Goal: Answer question/provide support: Share knowledge or assist other users

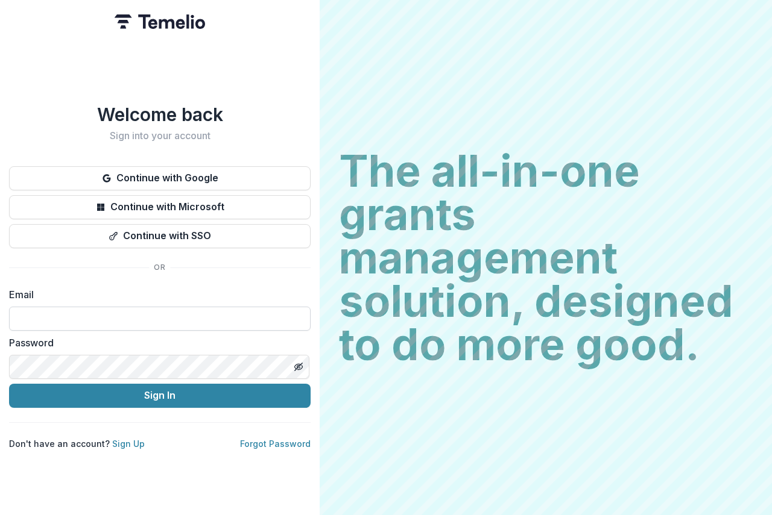
click at [49, 311] on input at bounding box center [159, 319] width 301 height 24
type input "**********"
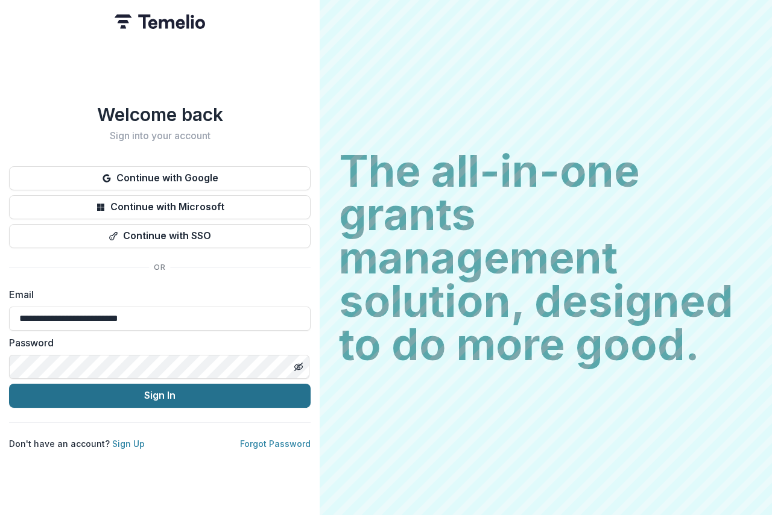
click at [197, 396] on button "Sign In" at bounding box center [159, 396] width 301 height 24
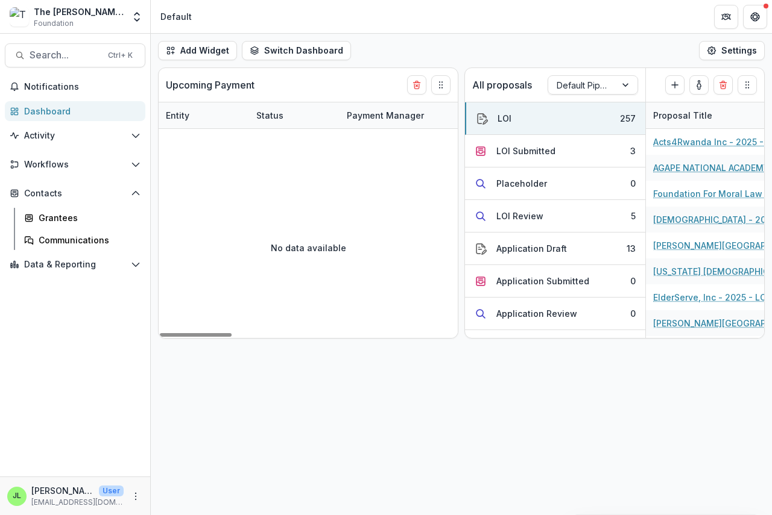
click at [36, 110] on div "Dashboard" at bounding box center [80, 111] width 112 height 13
click at [514, 151] on div "LOI Submitted" at bounding box center [525, 151] width 59 height 13
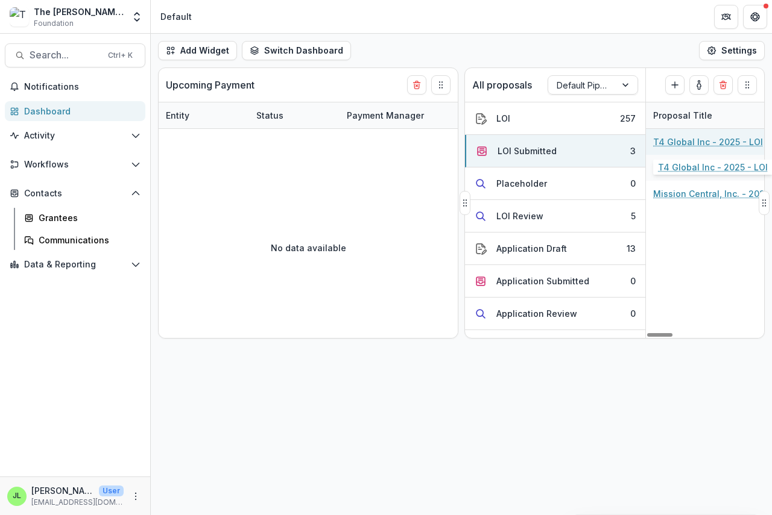
click at [684, 142] on link "T4 Global Inc - 2025 - LOI" at bounding box center [708, 142] width 110 height 13
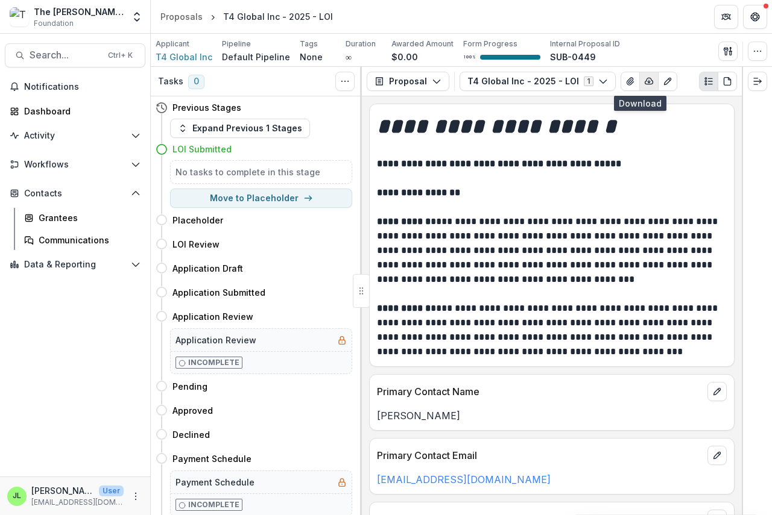
click at [644, 79] on icon "button" at bounding box center [649, 82] width 10 height 10
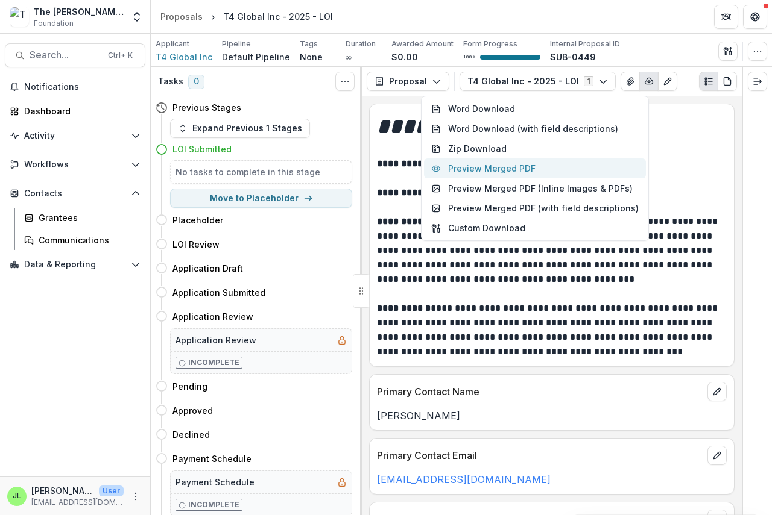
click at [521, 168] on button "Preview Merged PDF" at bounding box center [535, 169] width 222 height 20
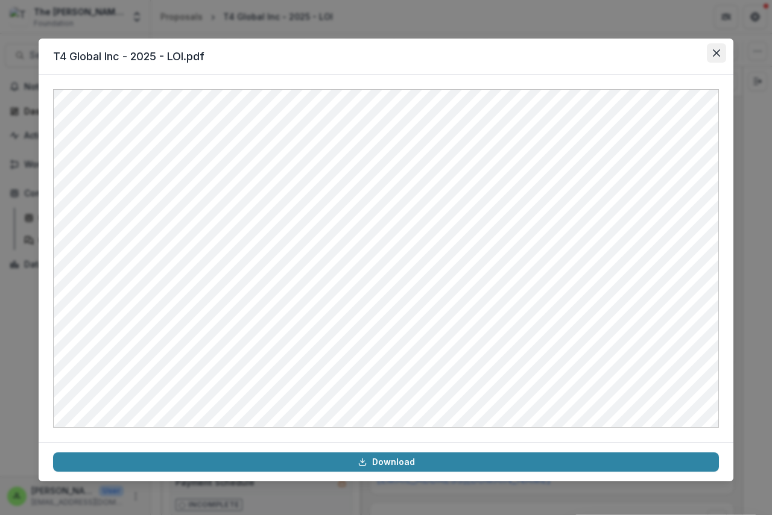
click at [716, 52] on icon "Close" at bounding box center [716, 52] width 7 height 7
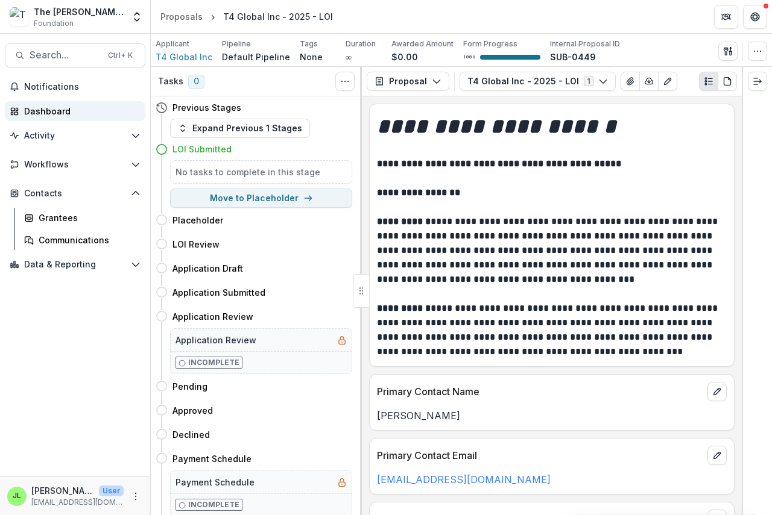
click at [41, 109] on div "Dashboard" at bounding box center [80, 111] width 112 height 13
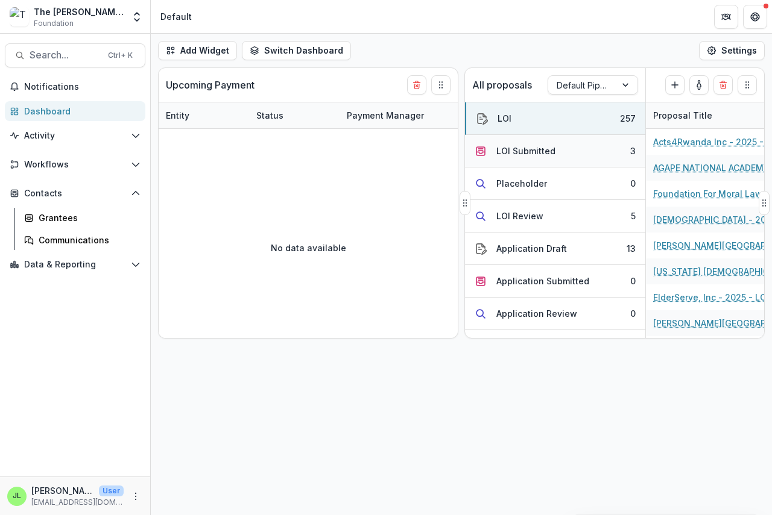
click at [514, 148] on div "LOI Submitted" at bounding box center [525, 151] width 59 height 13
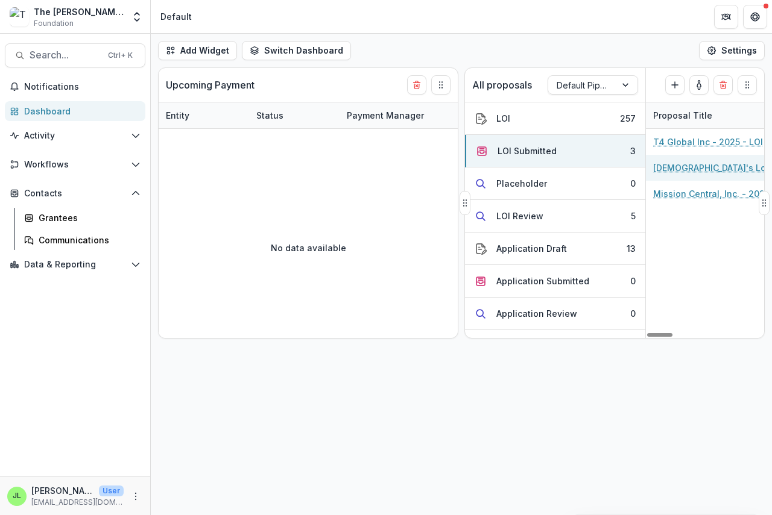
click at [690, 168] on link "[DEMOGRAPHIC_DATA]'s Love Home (fiscal sponsor Teleios inc) - 2025 - LOI" at bounding box center [721, 168] width 136 height 13
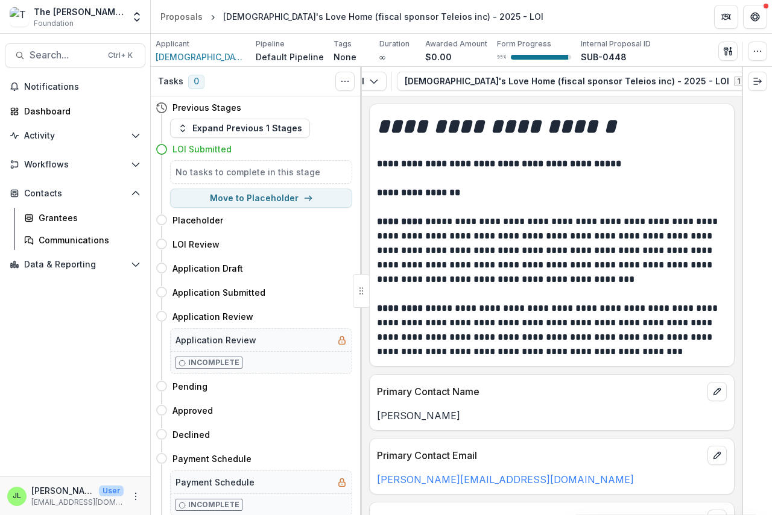
scroll to position [0, 104]
click at [753, 78] on icon "button" at bounding box center [758, 82] width 10 height 10
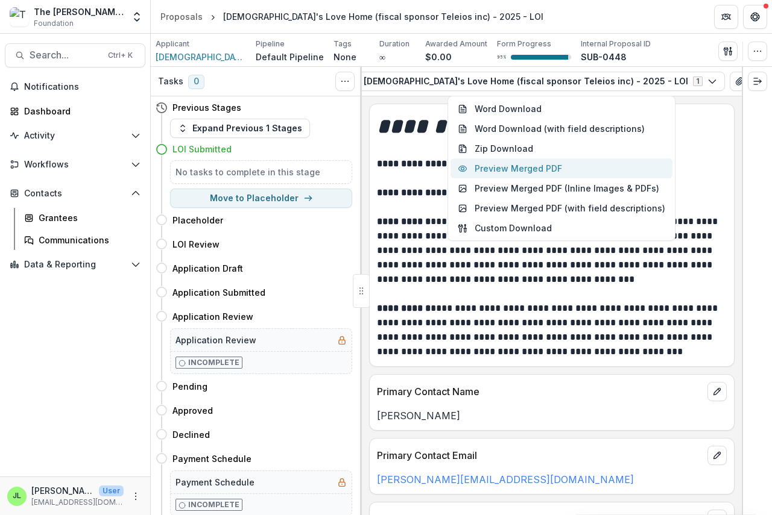
click at [561, 165] on button "Preview Merged PDF" at bounding box center [561, 169] width 222 height 20
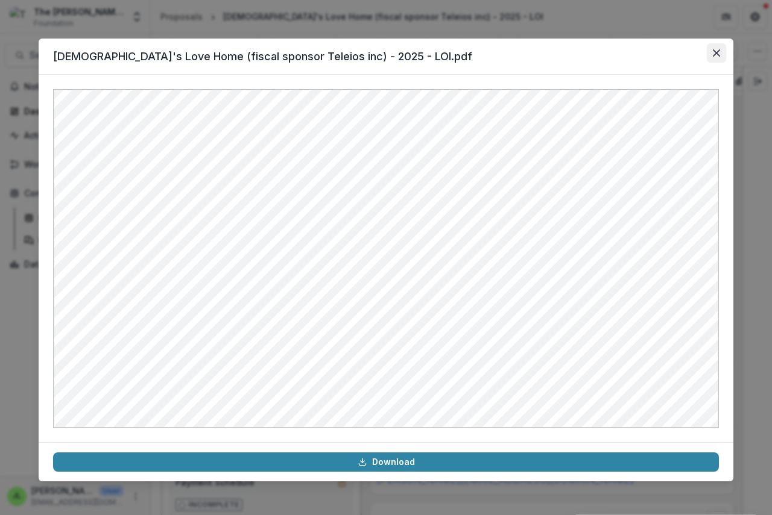
click at [719, 48] on button "Close" at bounding box center [716, 52] width 19 height 19
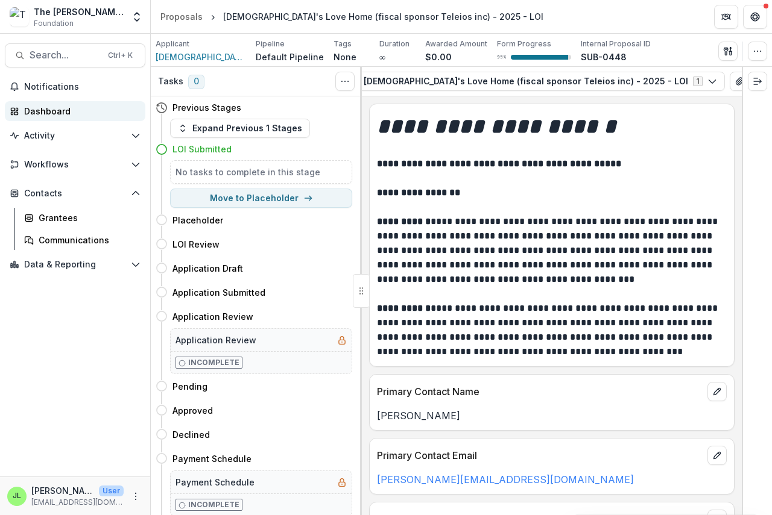
click at [32, 109] on div "Dashboard" at bounding box center [80, 111] width 112 height 13
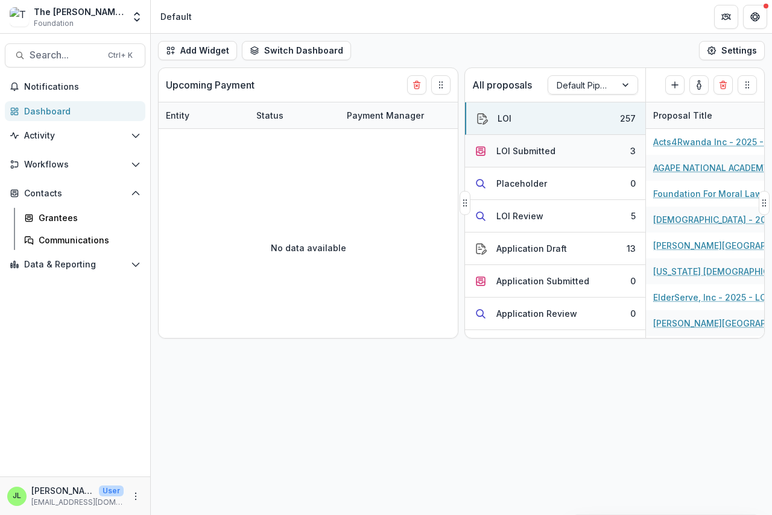
click at [501, 146] on div "LOI Submitted" at bounding box center [525, 151] width 59 height 13
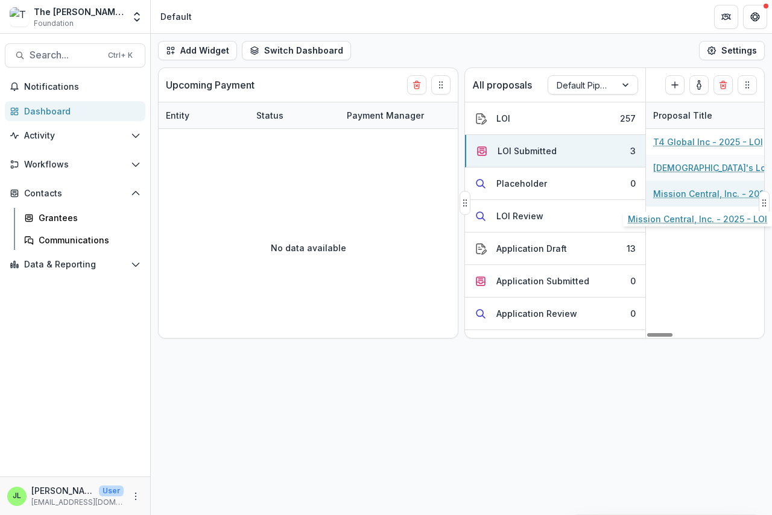
click at [679, 194] on link "Mission Central, Inc. - 2025 - LOI" at bounding box center [721, 193] width 136 height 13
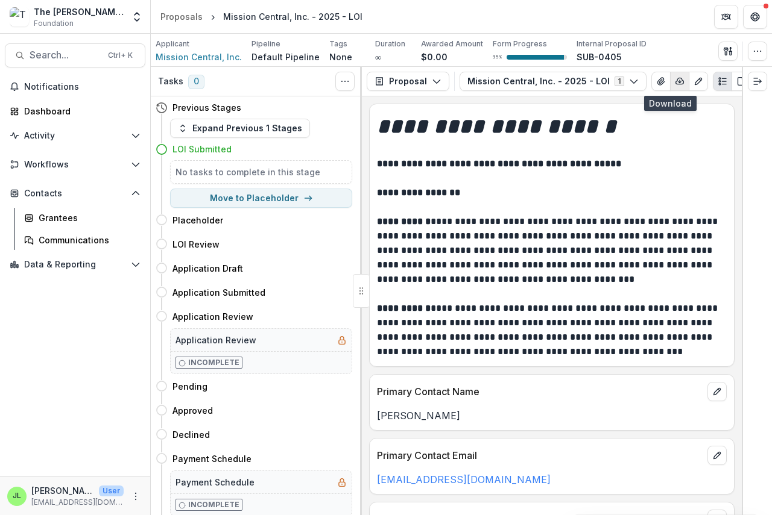
click at [675, 78] on icon "button" at bounding box center [680, 82] width 10 height 10
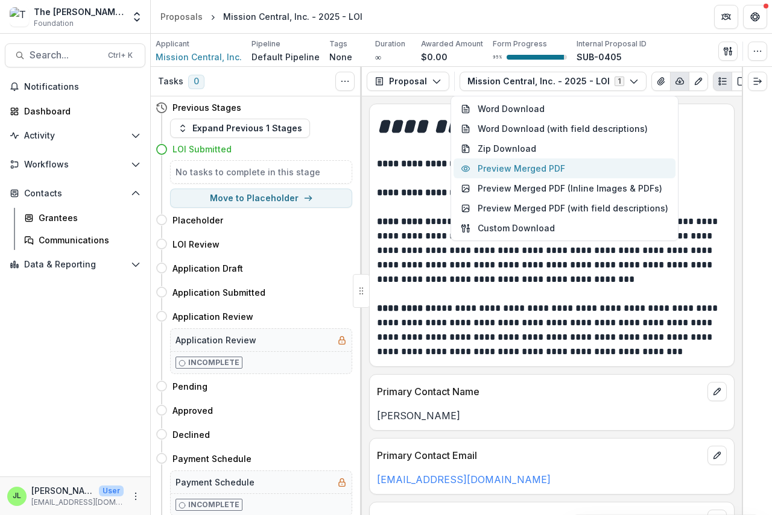
click at [562, 165] on button "Preview Merged PDF" at bounding box center [564, 169] width 222 height 20
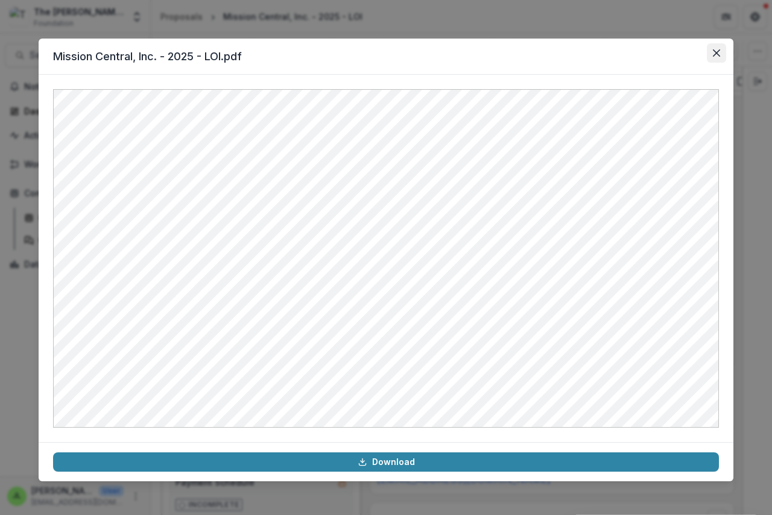
click at [714, 49] on icon "Close" at bounding box center [716, 52] width 7 height 7
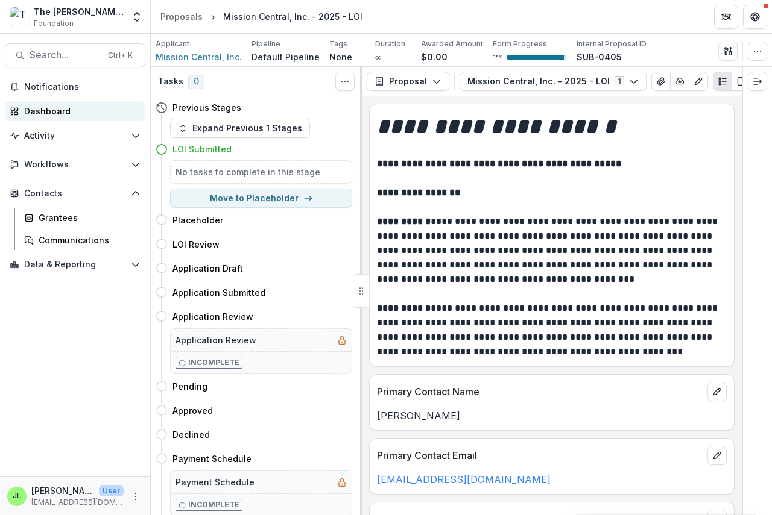
click at [29, 111] on div "Dashboard" at bounding box center [80, 111] width 112 height 13
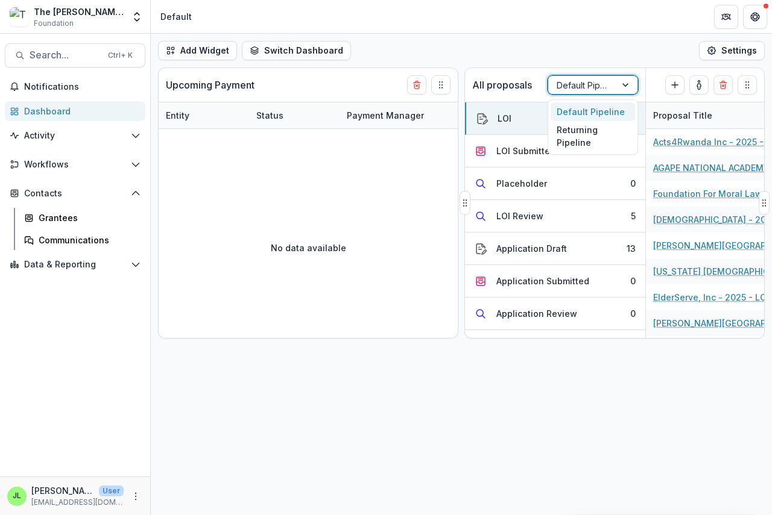
click at [580, 84] on div at bounding box center [581, 85] width 51 height 15
click at [575, 140] on div "Returning Pipeline" at bounding box center [592, 136] width 84 height 31
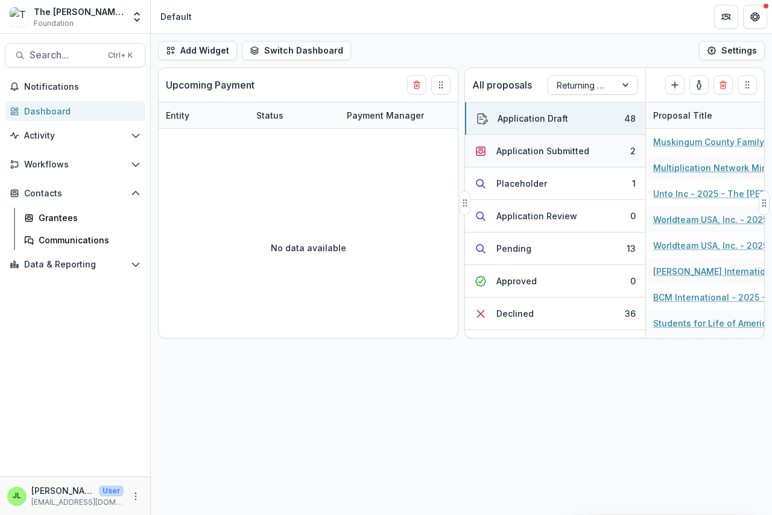
click at [532, 148] on div "Application Submitted" at bounding box center [542, 151] width 93 height 13
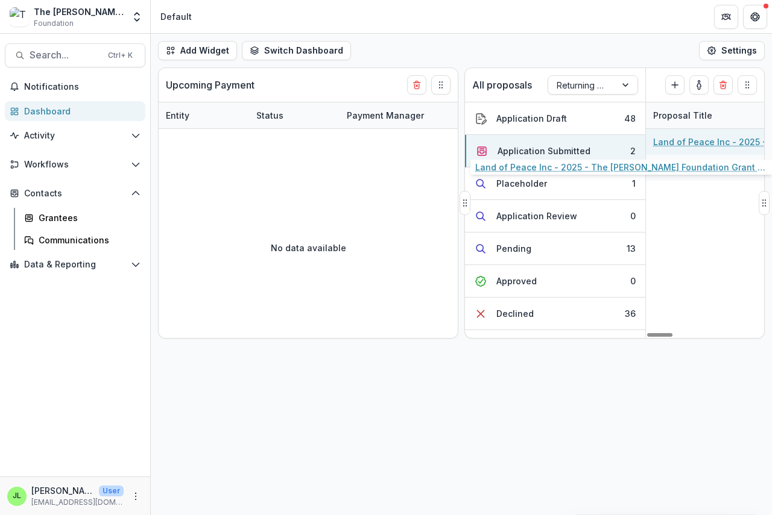
click at [681, 142] on link "Land of Peace Inc - 2025 - The [PERSON_NAME] Foundation Grant Proposal Applicat…" at bounding box center [721, 142] width 136 height 13
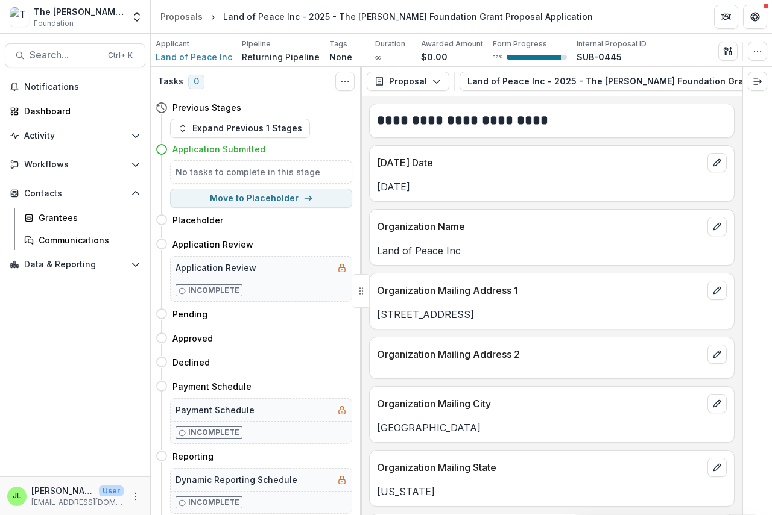
drag, startPoint x: 468, startPoint y: 94, endPoint x: 623, endPoint y: 95, distance: 154.9
click at [623, 95] on div "Proposal Proposal Payments Reports Grant Agreements Board Summaries Bank Detail…" at bounding box center [552, 82] width 380 height 30
drag, startPoint x: 608, startPoint y: 94, endPoint x: 632, endPoint y: 96, distance: 24.8
click at [632, 96] on div "Proposal Proposal Payments Reports Grant Agreements Board Summaries Bank Detail…" at bounding box center [552, 82] width 380 height 30
click at [612, 94] on div "Proposal Proposal Payments Reports Grant Agreements Board Summaries Bank Detail…" at bounding box center [552, 82] width 380 height 30
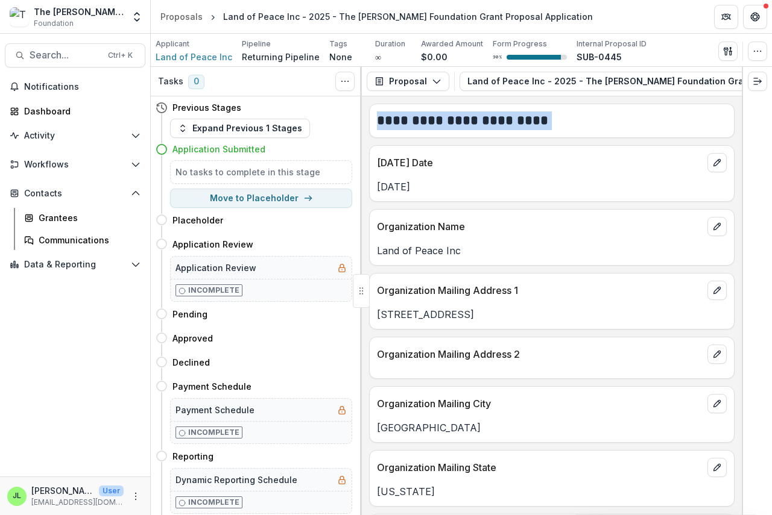
drag, startPoint x: 611, startPoint y: 95, endPoint x: 687, endPoint y: 99, distance: 75.5
click at [687, 99] on div "**********" at bounding box center [552, 291] width 380 height 449
click at [727, 83] on icon "button" at bounding box center [732, 82] width 10 height 10
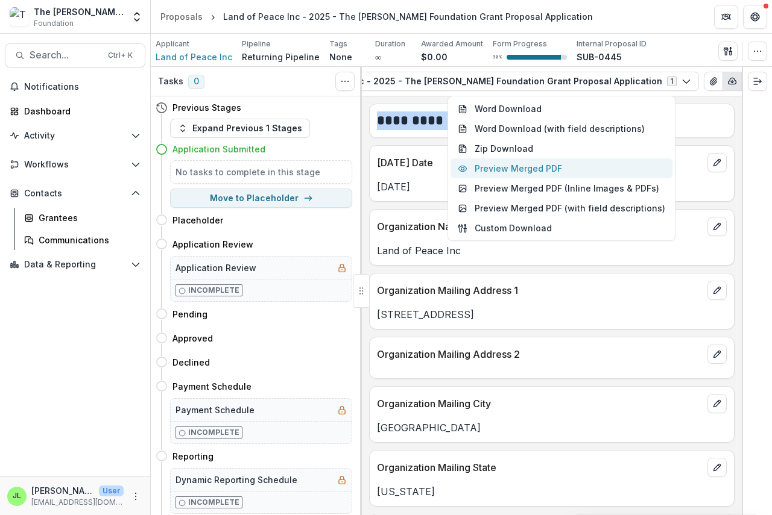
click at [555, 168] on button "Preview Merged PDF" at bounding box center [561, 169] width 222 height 20
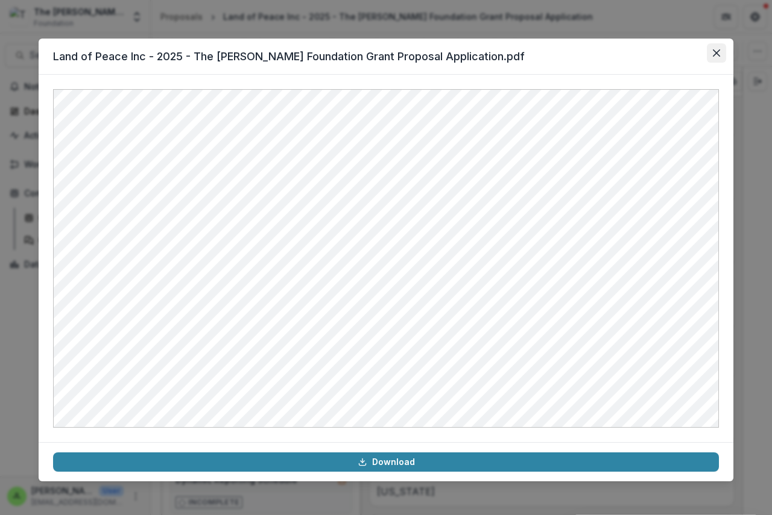
click at [713, 54] on icon "Close" at bounding box center [716, 52] width 7 height 7
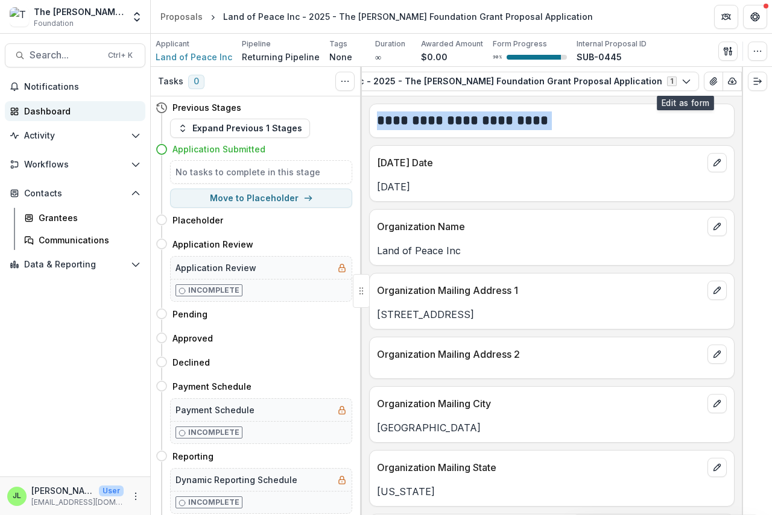
click at [39, 110] on div "Dashboard" at bounding box center [80, 111] width 112 height 13
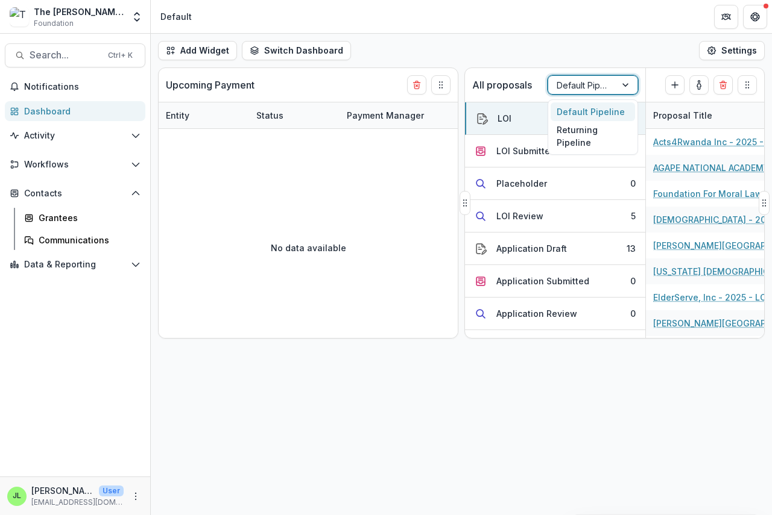
click at [614, 84] on div "Default Pipeline" at bounding box center [582, 85] width 68 height 17
drag, startPoint x: 600, startPoint y: 126, endPoint x: 590, endPoint y: 134, distance: 13.7
click at [599, 131] on div "Returning Pipeline" at bounding box center [592, 136] width 84 height 31
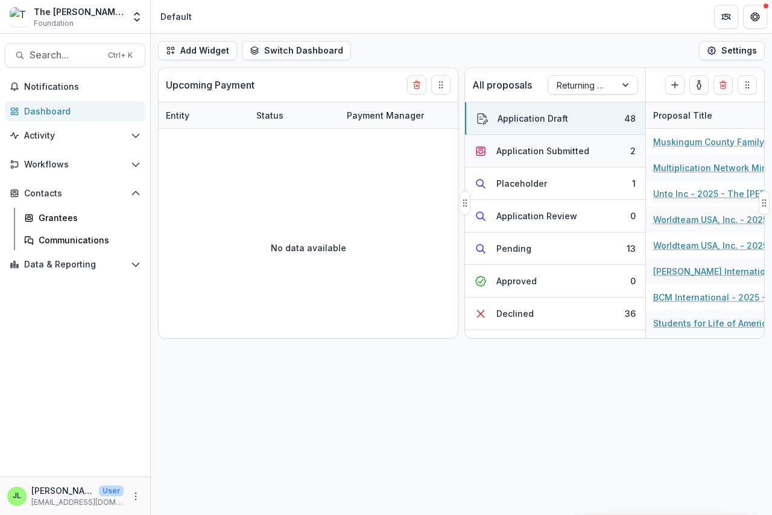
click at [592, 135] on button "Application Submitted 2" at bounding box center [555, 151] width 180 height 33
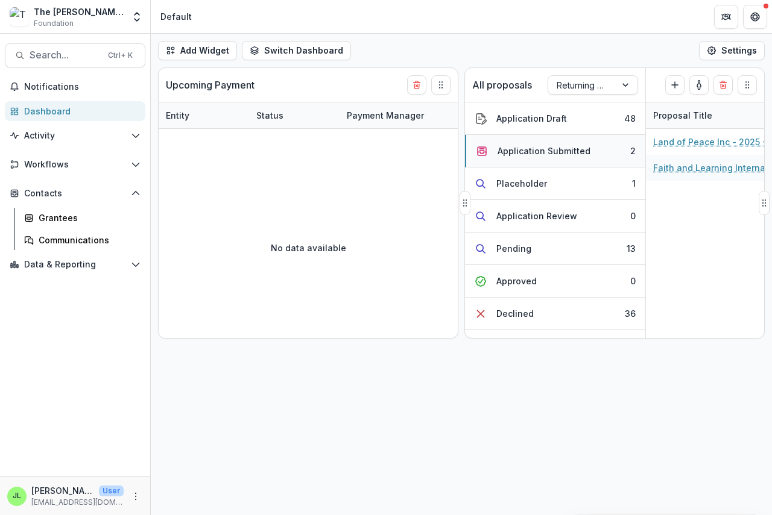
click at [525, 150] on div "Application Submitted" at bounding box center [543, 151] width 93 height 13
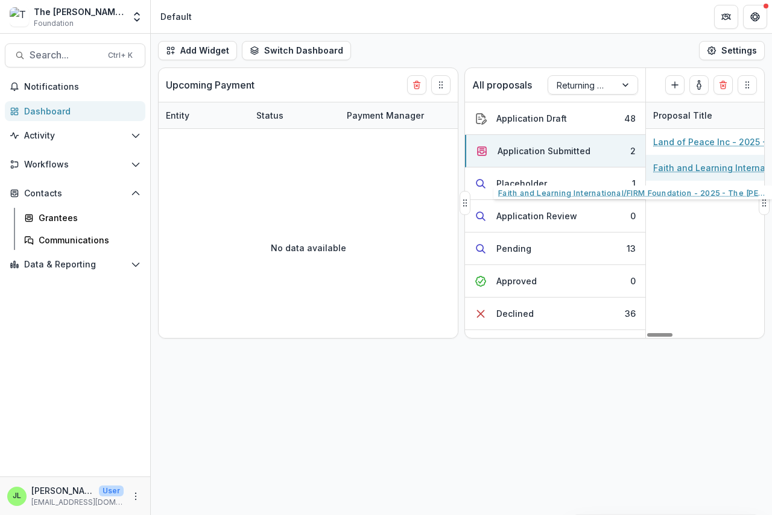
click at [681, 169] on link "Faith and Learning International/FIRM Foundation - 2025 - The [PERSON_NAME] Fou…" at bounding box center [721, 168] width 136 height 13
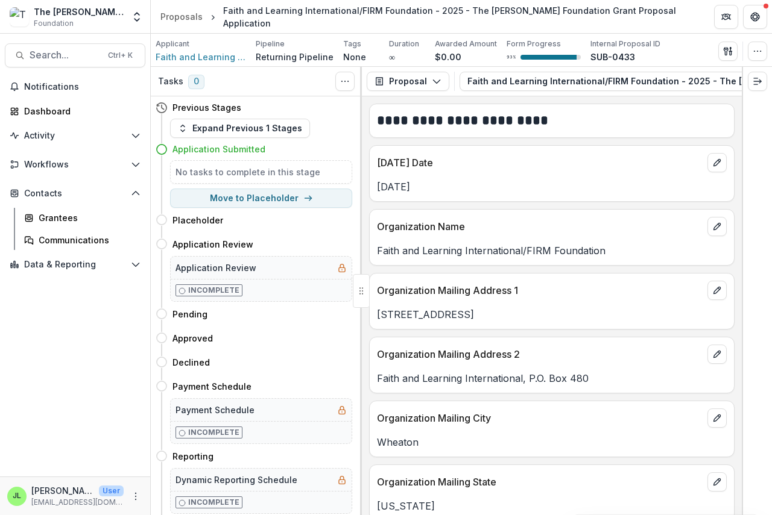
scroll to position [0, 309]
click at [732, 77] on icon "button" at bounding box center [737, 82] width 10 height 10
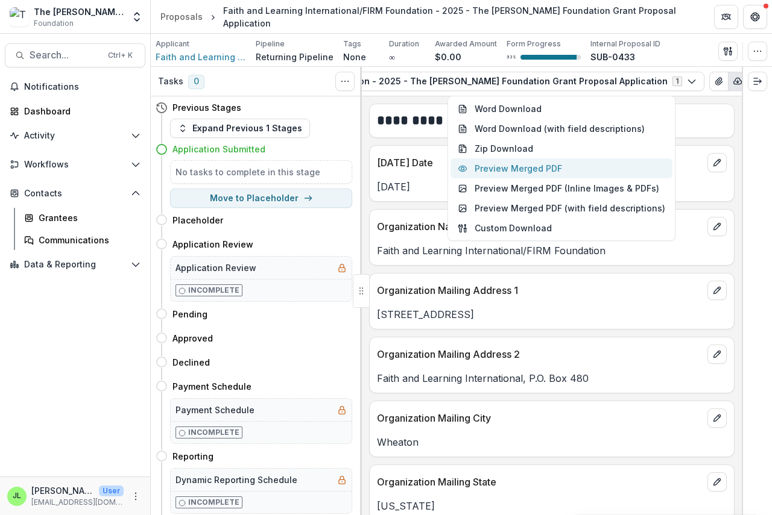
click at [552, 169] on button "Preview Merged PDF" at bounding box center [561, 169] width 222 height 20
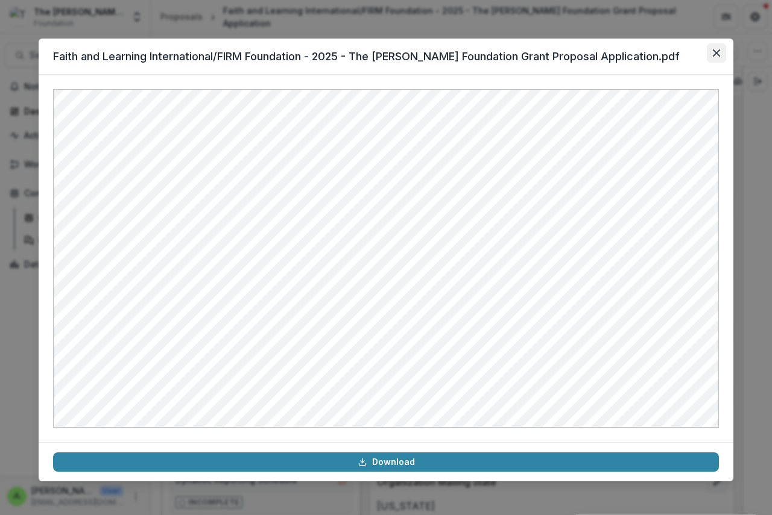
click at [715, 52] on icon "Close" at bounding box center [716, 52] width 7 height 7
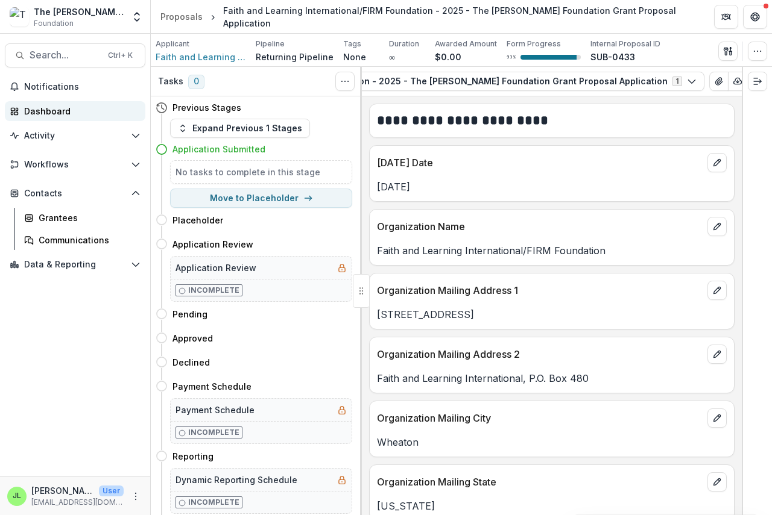
click at [36, 112] on div "Dashboard" at bounding box center [80, 111] width 112 height 13
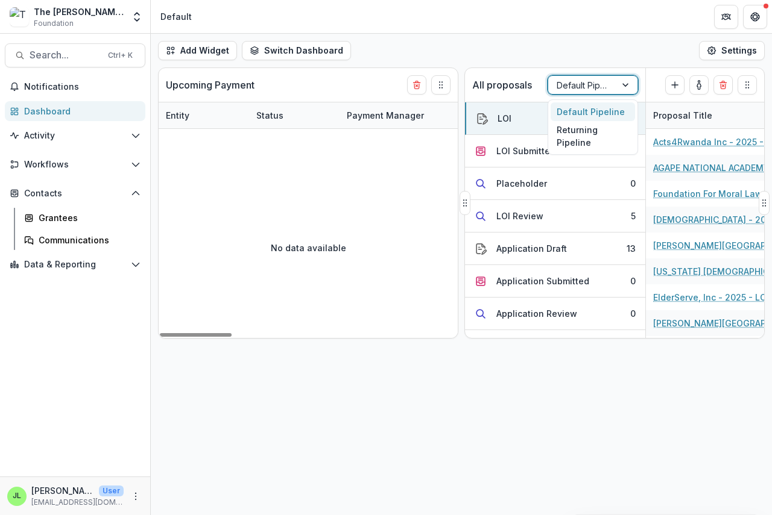
click at [585, 89] on div at bounding box center [581, 85] width 51 height 15
click at [567, 132] on div "Returning Pipeline" at bounding box center [592, 136] width 84 height 31
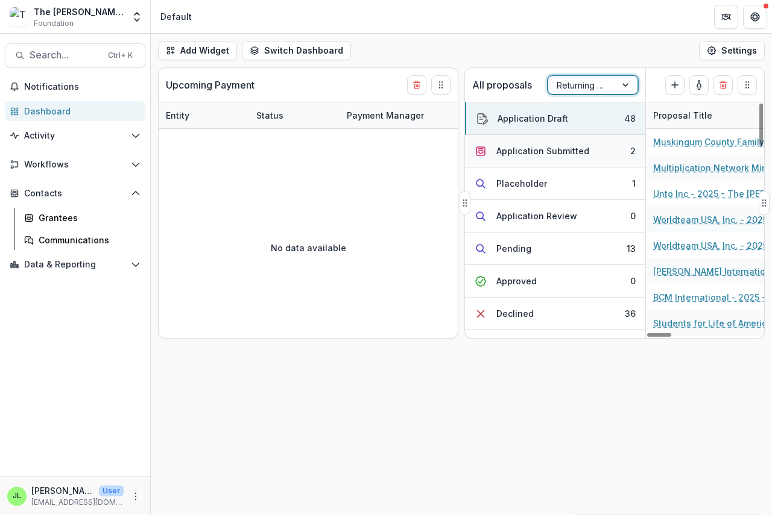
click at [561, 148] on div "Application Submitted" at bounding box center [542, 151] width 93 height 13
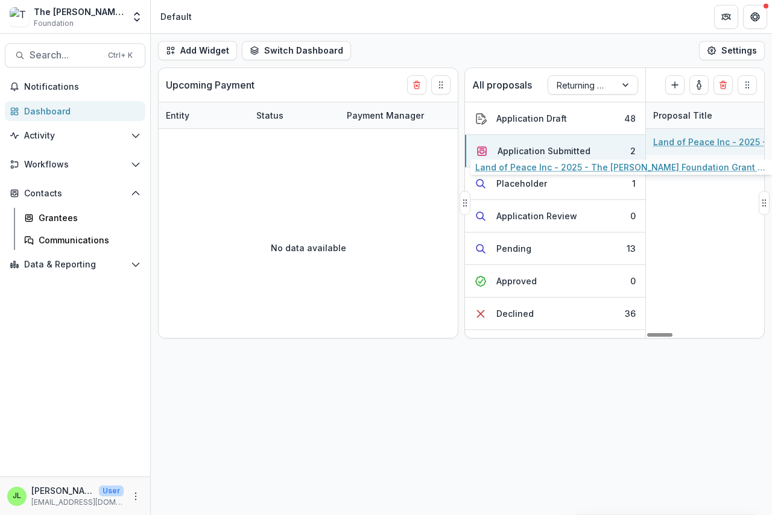
click at [681, 142] on link "Land of Peace Inc - 2025 - The [PERSON_NAME] Foundation Grant Proposal Applicat…" at bounding box center [721, 142] width 136 height 13
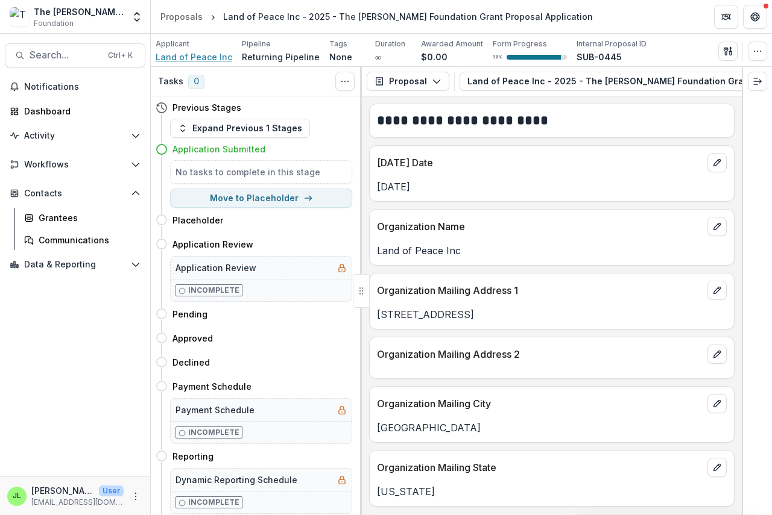
click at [180, 55] on span "Land of Peace Inc" at bounding box center [194, 57] width 77 height 13
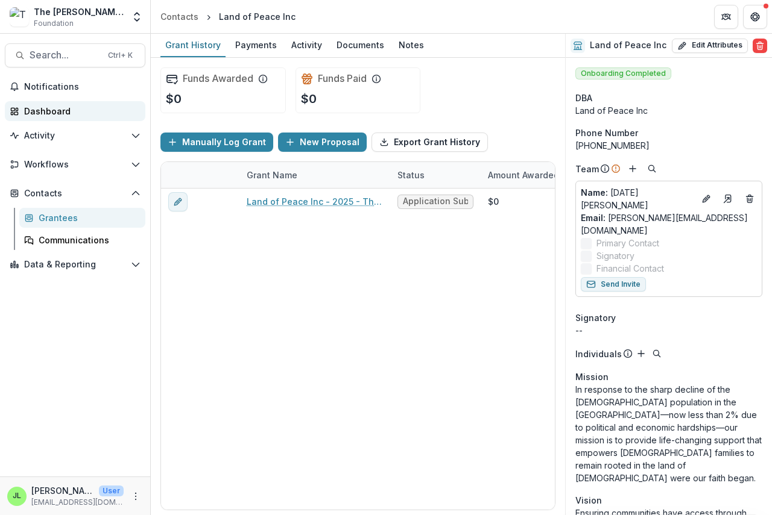
click at [33, 114] on div "Dashboard" at bounding box center [80, 111] width 112 height 13
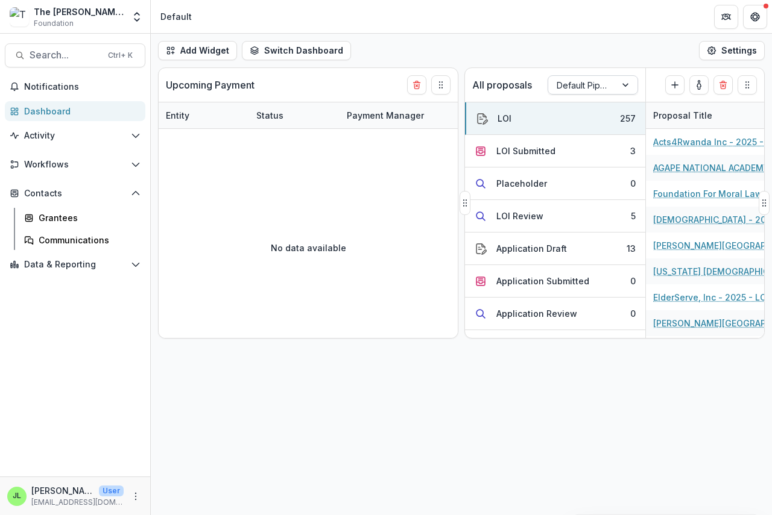
click at [568, 86] on div at bounding box center [581, 85] width 51 height 15
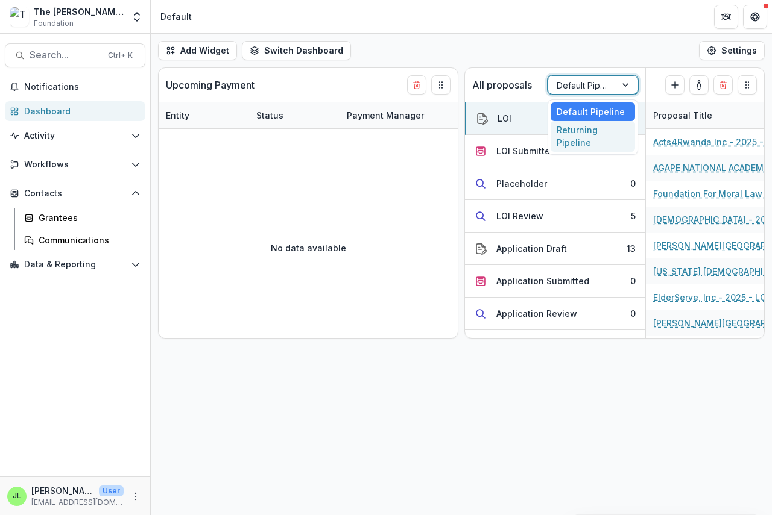
click at [563, 135] on div "Returning Pipeline" at bounding box center [592, 136] width 84 height 31
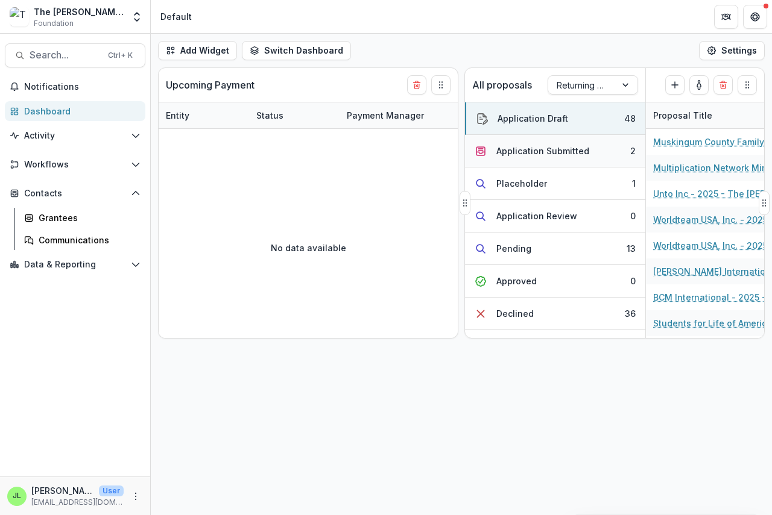
click at [507, 151] on div "Application Submitted" at bounding box center [542, 151] width 93 height 13
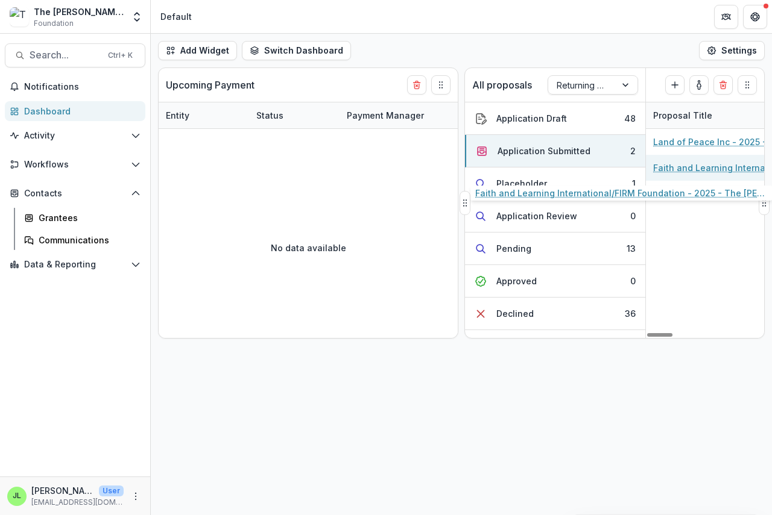
click at [679, 168] on link "Faith and Learning International/FIRM Foundation - 2025 - The [PERSON_NAME] Fou…" at bounding box center [721, 168] width 136 height 13
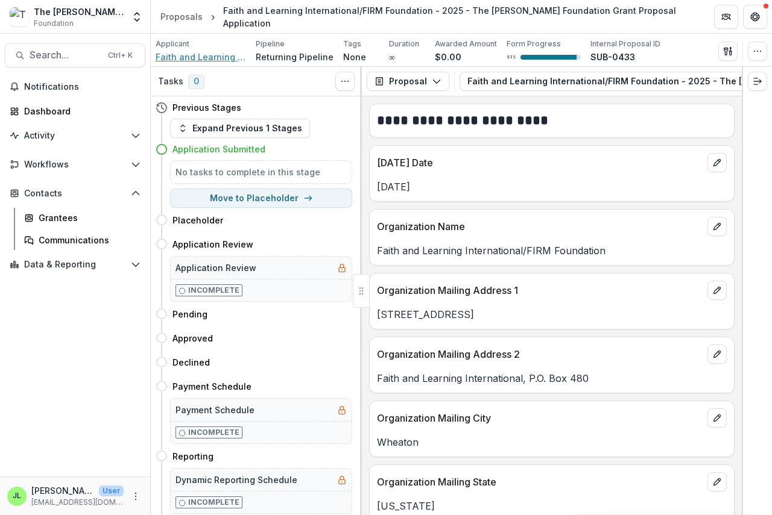
click at [194, 57] on span "Faith and Learning International/FIRM Foundation" at bounding box center [201, 57] width 90 height 13
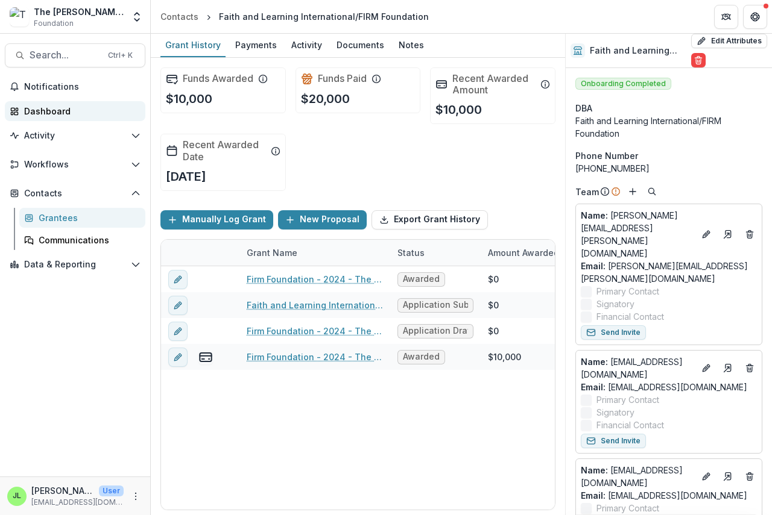
click at [40, 112] on div "Dashboard" at bounding box center [80, 111] width 112 height 13
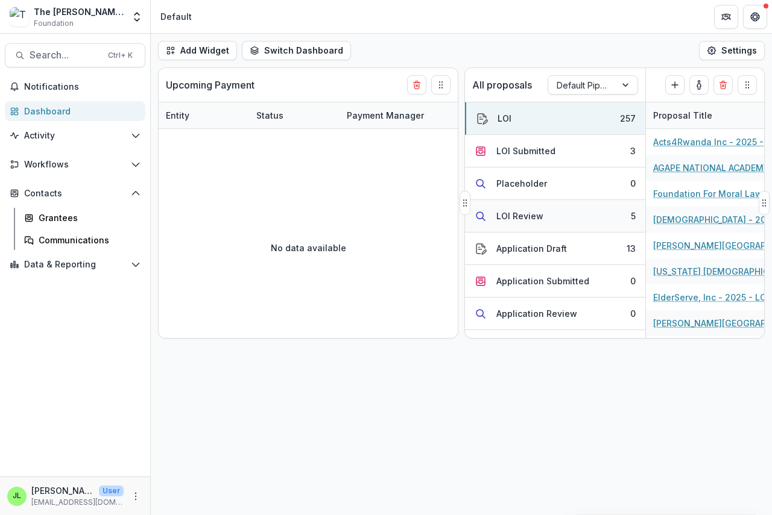
click at [516, 218] on div "LOI Review" at bounding box center [519, 216] width 47 height 13
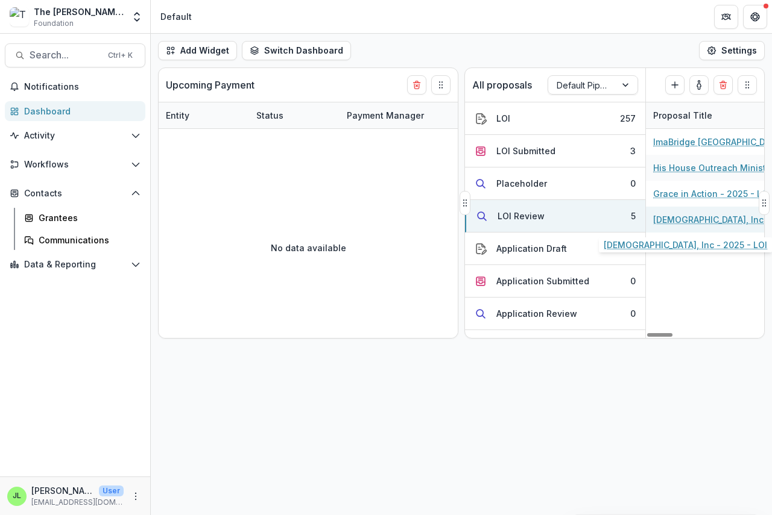
click at [685, 220] on link "[DEMOGRAPHIC_DATA], Inc - 2025 - LOI" at bounding box center [721, 219] width 136 height 13
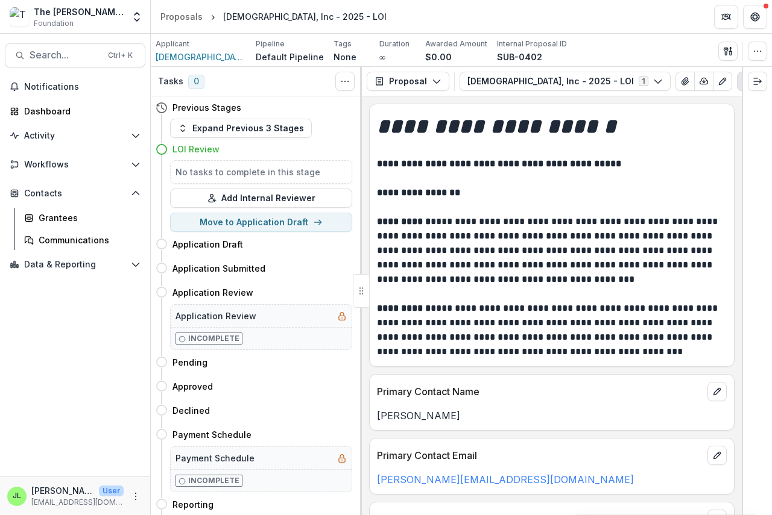
click at [361, 291] on div at bounding box center [361, 291] width 17 height 34
click at [751, 78] on button "Expand right" at bounding box center [757, 81] width 19 height 19
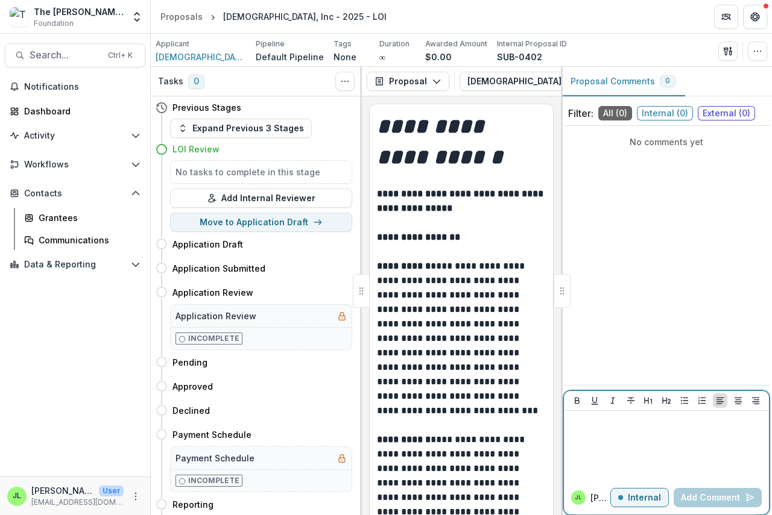
click at [587, 415] on div at bounding box center [666, 446] width 205 height 70
click at [702, 498] on button "Add Comment" at bounding box center [717, 497] width 88 height 19
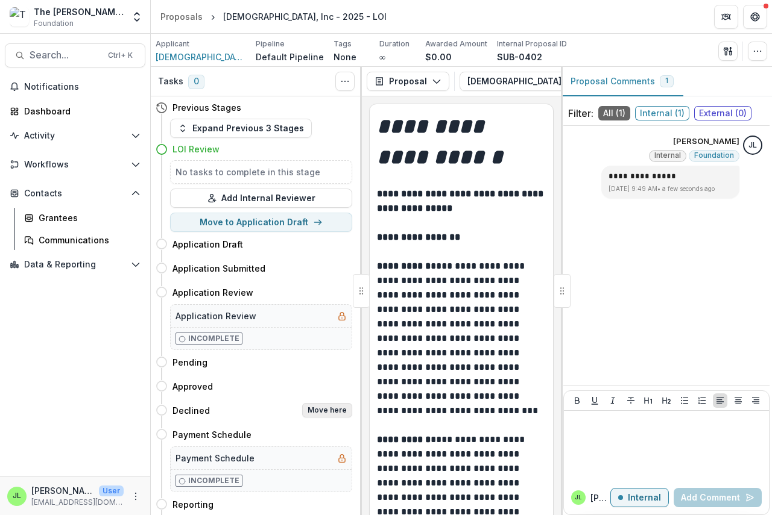
click at [312, 410] on button "Move here" at bounding box center [327, 410] width 50 height 14
select select "********"
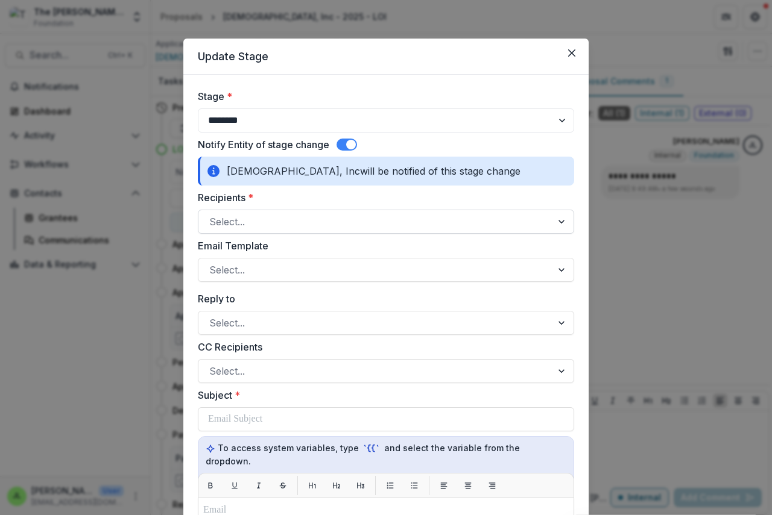
click at [261, 230] on div at bounding box center [375, 221] width 332 height 17
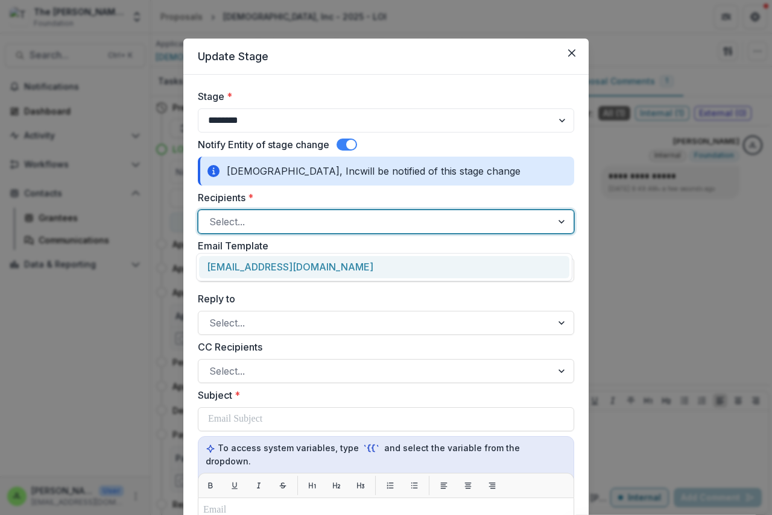
click at [261, 269] on div "[EMAIL_ADDRESS][DOMAIN_NAME]" at bounding box center [384, 267] width 370 height 22
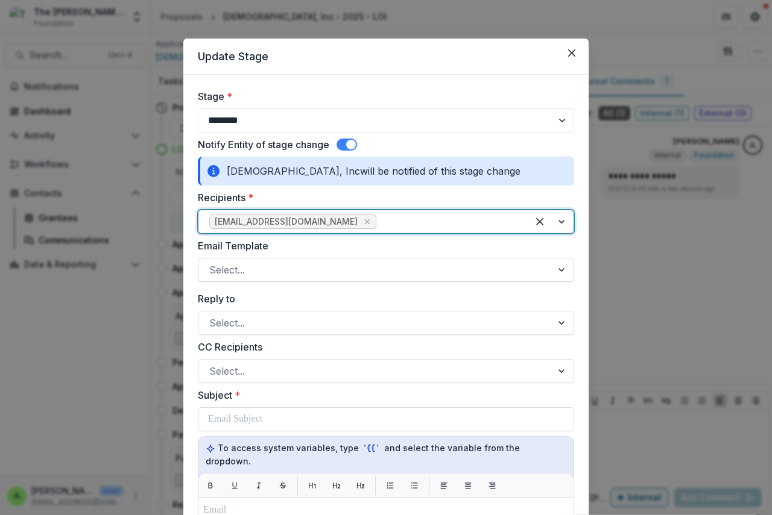
click at [256, 279] on div at bounding box center [375, 270] width 332 height 17
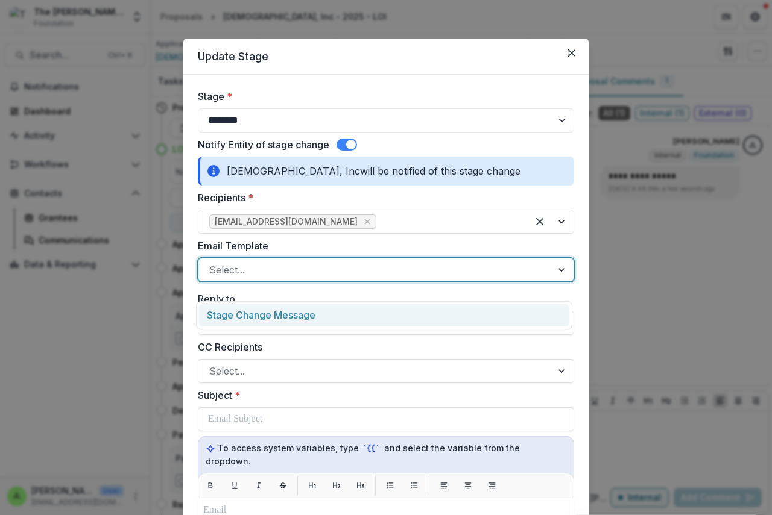
click at [256, 317] on div "Stage Change Message" at bounding box center [384, 315] width 370 height 22
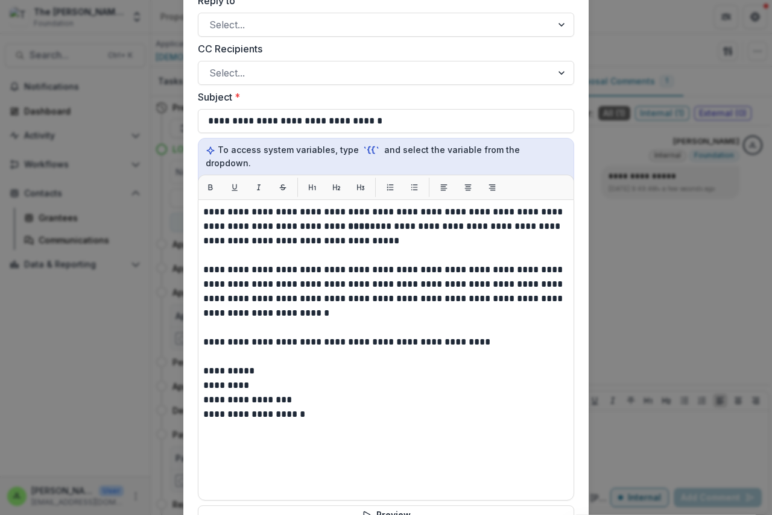
scroll to position [301, 0]
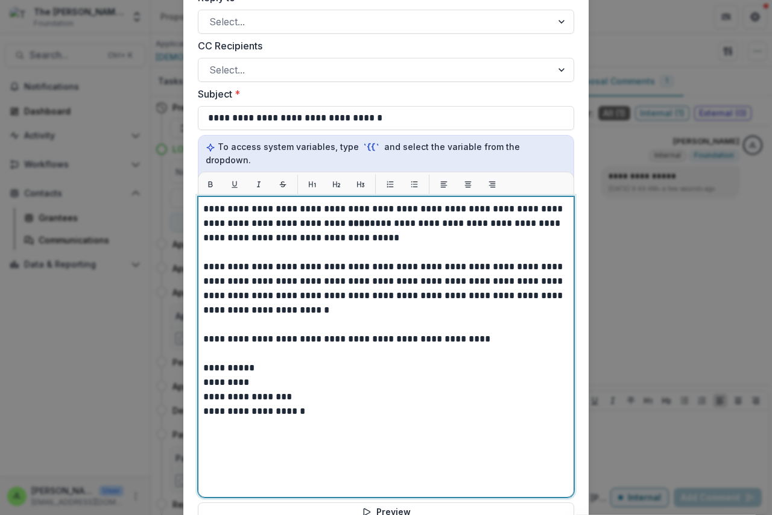
click at [348, 225] on strong "****" at bounding box center [359, 223] width 22 height 9
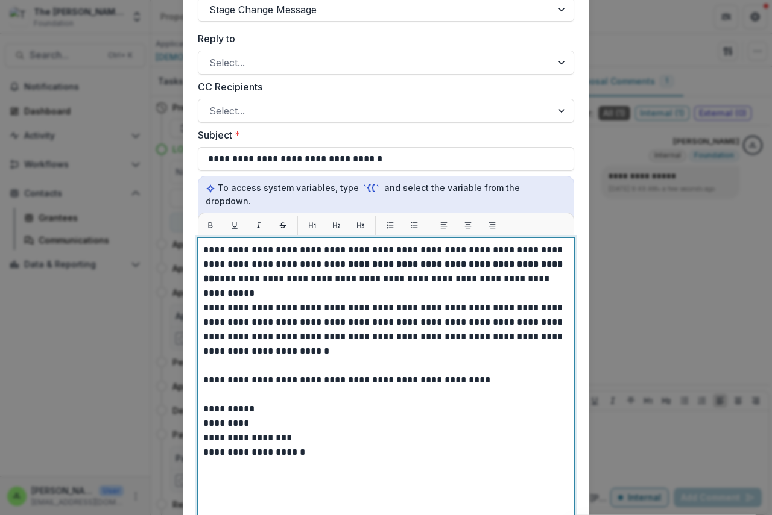
scroll to position [241, 0]
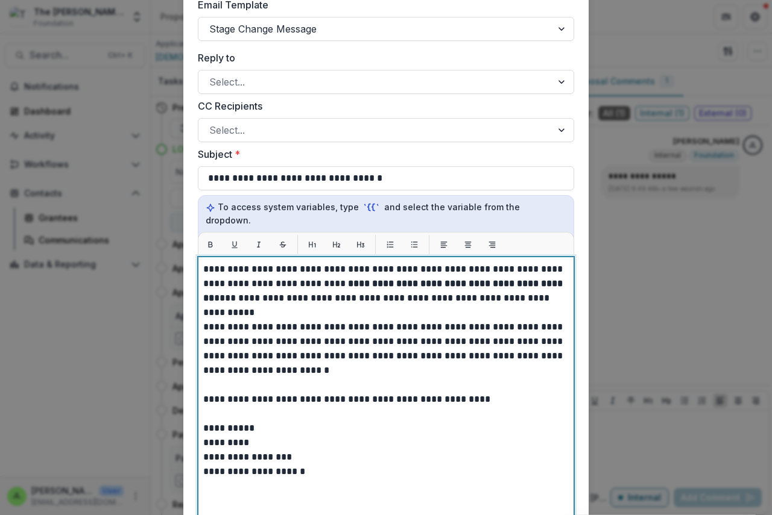
click at [531, 286] on strong "**********" at bounding box center [384, 291] width 362 height 24
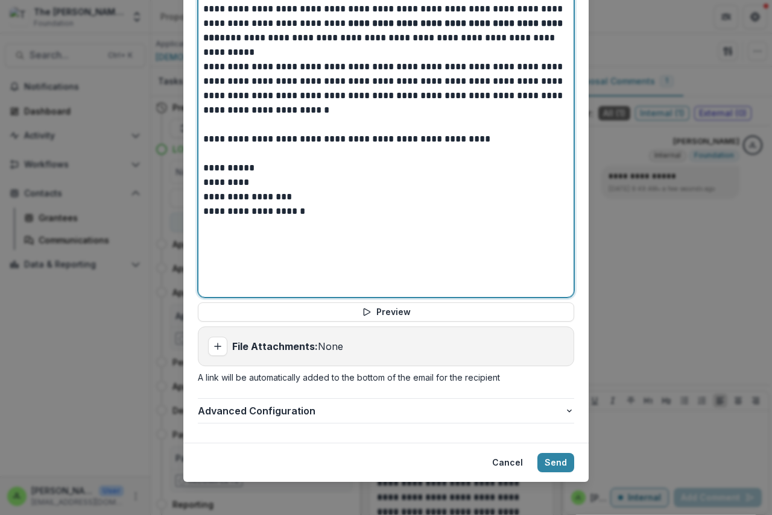
scroll to position [509, 0]
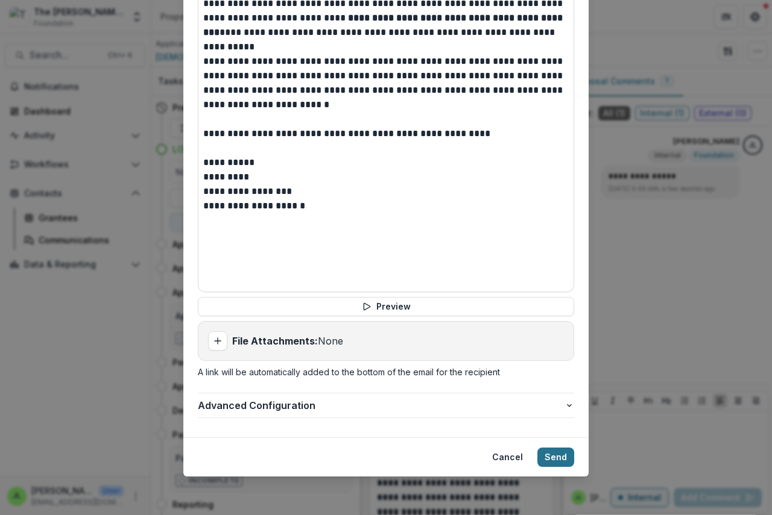
click at [547, 457] on button "Send" at bounding box center [555, 457] width 37 height 19
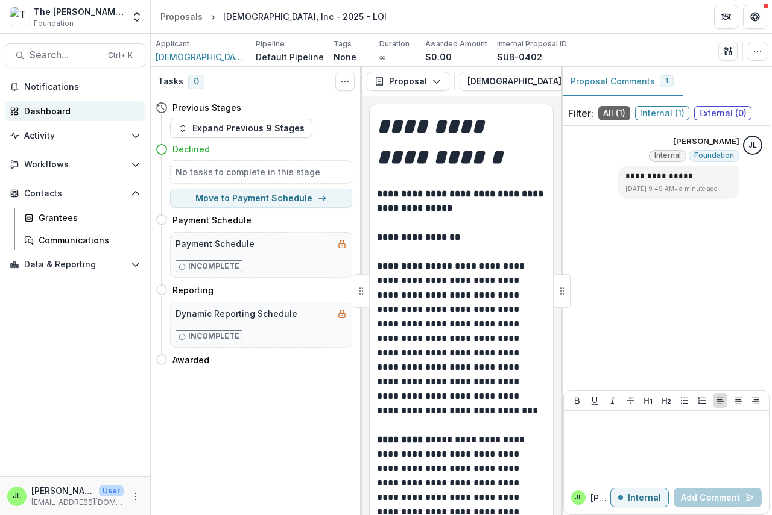
click at [35, 110] on div "Dashboard" at bounding box center [80, 111] width 112 height 13
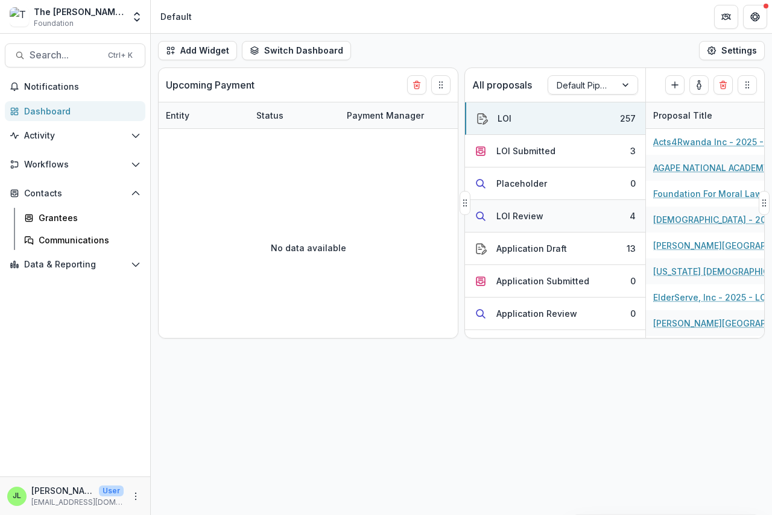
click at [505, 215] on div "LOI Review" at bounding box center [519, 216] width 47 height 13
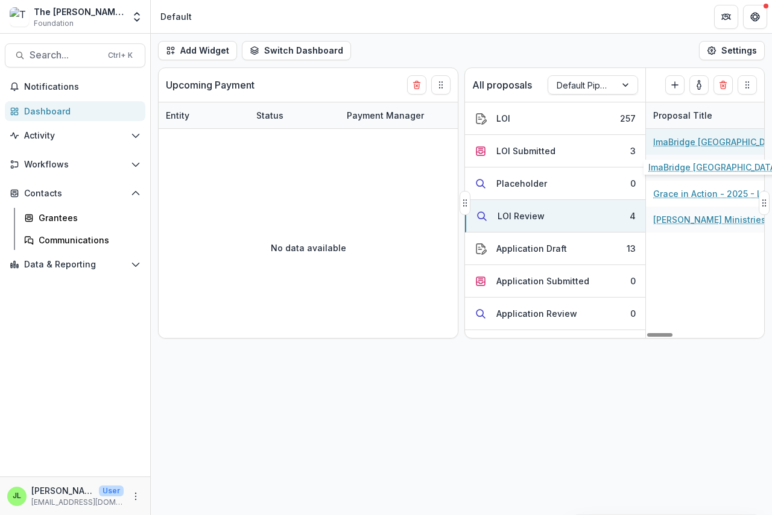
click at [680, 145] on link "ImaBridge [GEOGRAPHIC_DATA] - 2025 - LOI" at bounding box center [721, 142] width 136 height 13
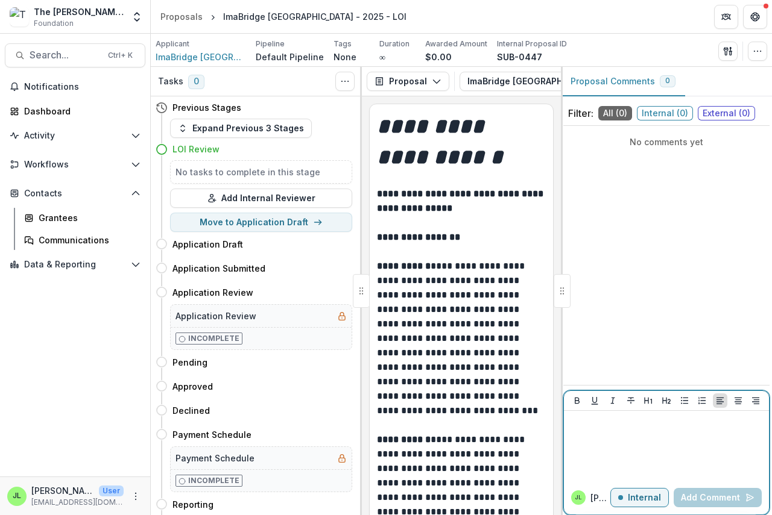
click at [590, 429] on div at bounding box center [665, 446] width 195 height 60
click at [702, 503] on button "Add Comment" at bounding box center [717, 497] width 88 height 19
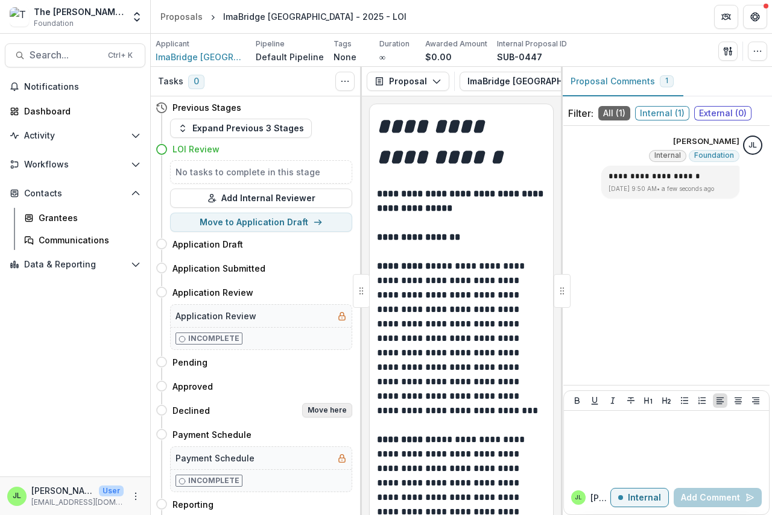
click at [325, 411] on button "Move here" at bounding box center [327, 410] width 50 height 14
select select "********"
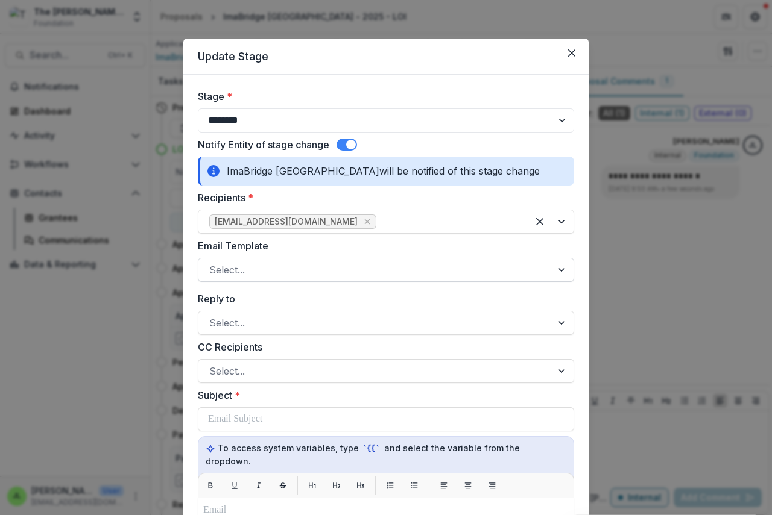
click at [247, 274] on div at bounding box center [375, 270] width 332 height 17
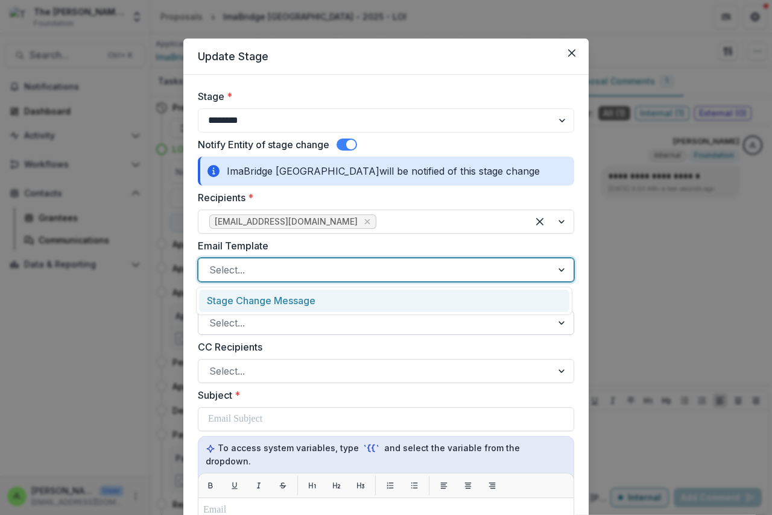
drag, startPoint x: 261, startPoint y: 298, endPoint x: 273, endPoint y: 335, distance: 38.1
click at [262, 299] on div "Stage Change Message" at bounding box center [384, 301] width 370 height 22
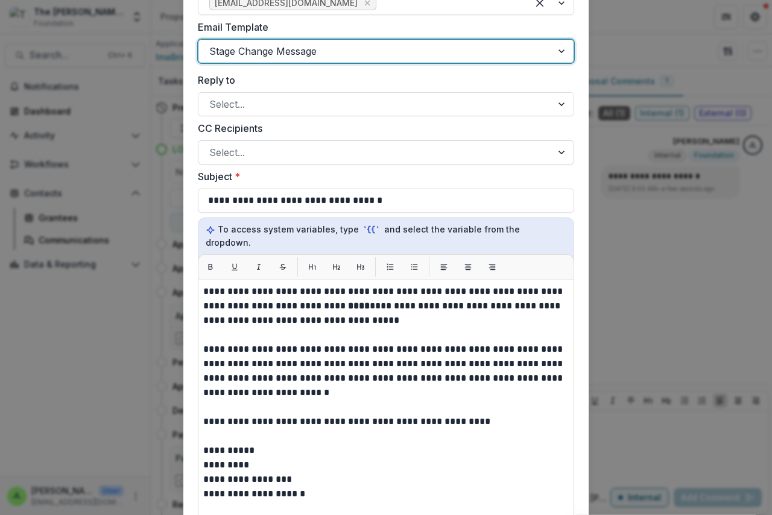
scroll to position [422, 0]
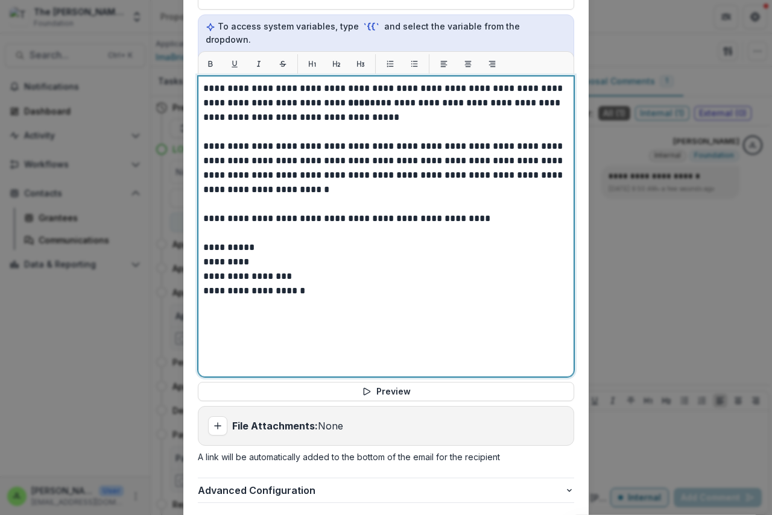
click at [348, 98] on strong "****" at bounding box center [359, 102] width 22 height 9
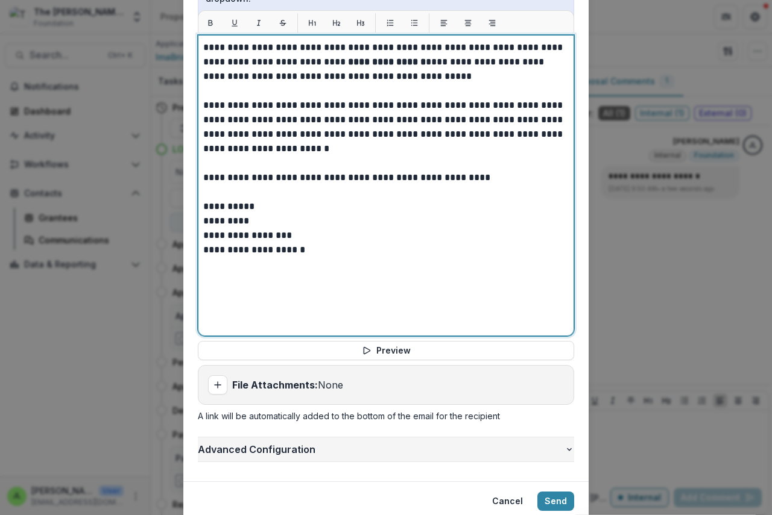
scroll to position [494, 0]
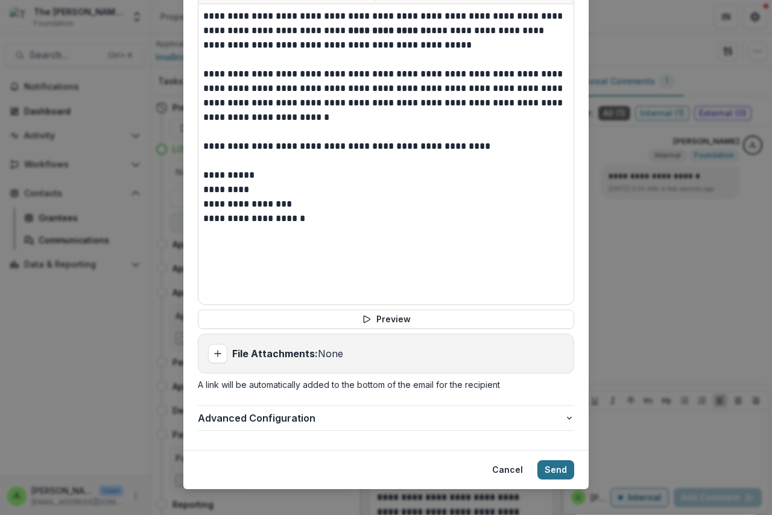
click at [550, 461] on button "Send" at bounding box center [555, 470] width 37 height 19
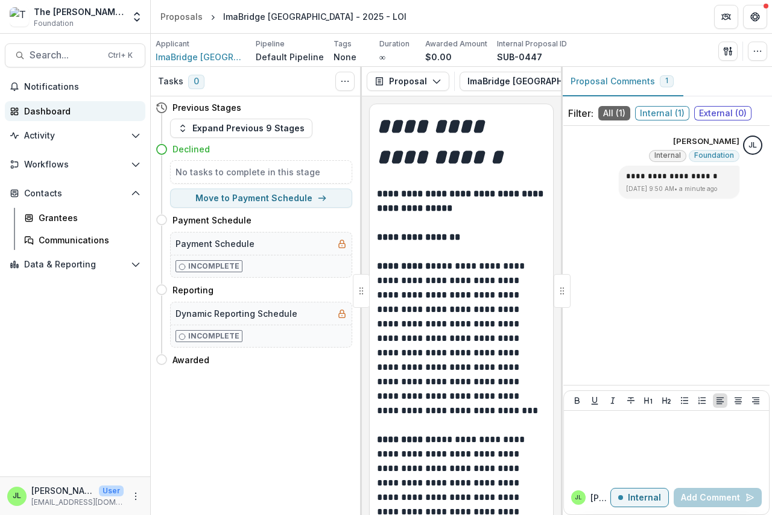
click at [55, 110] on div "Dashboard" at bounding box center [80, 111] width 112 height 13
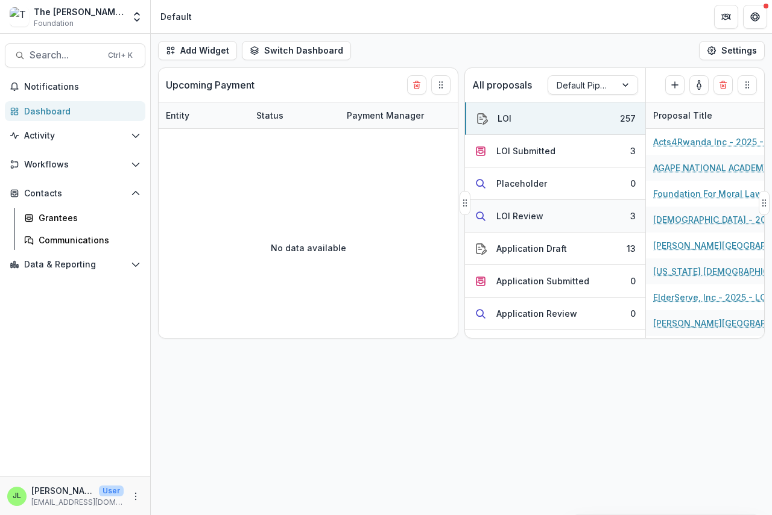
click at [512, 216] on div "LOI Review" at bounding box center [519, 216] width 47 height 13
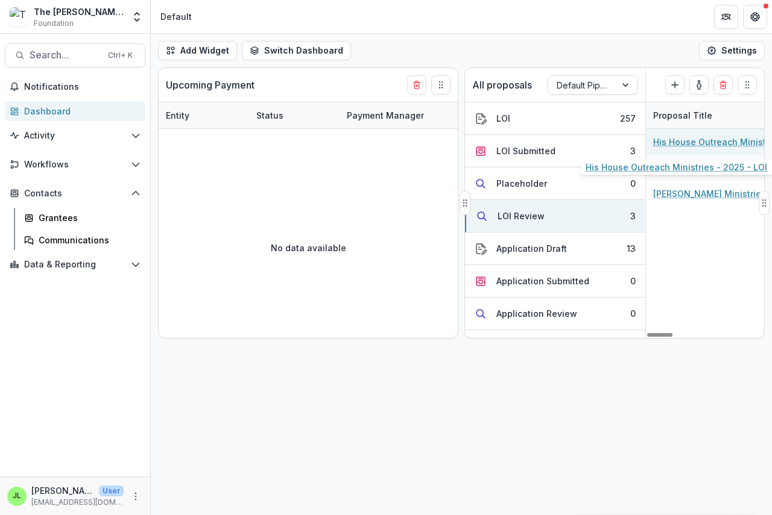
click at [701, 142] on link "His House Outreach Ministries - 2025 - LOI" at bounding box center [721, 142] width 136 height 13
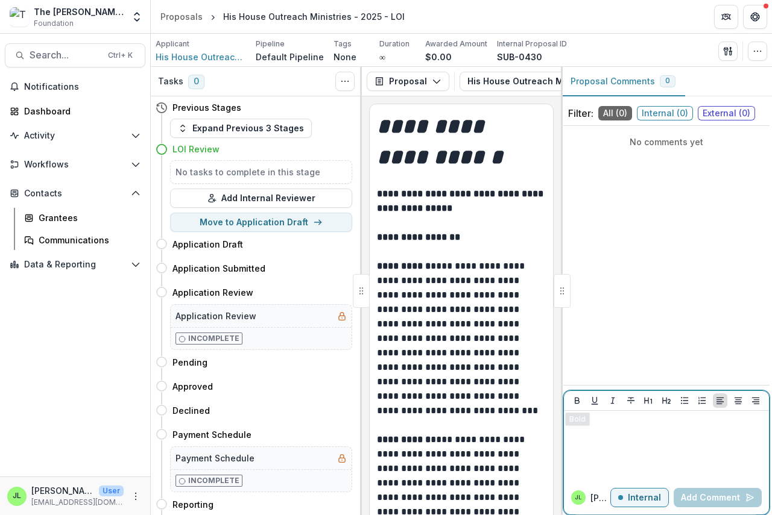
click at [585, 425] on p at bounding box center [665, 422] width 195 height 13
click at [711, 497] on button "Add Comment" at bounding box center [717, 497] width 88 height 19
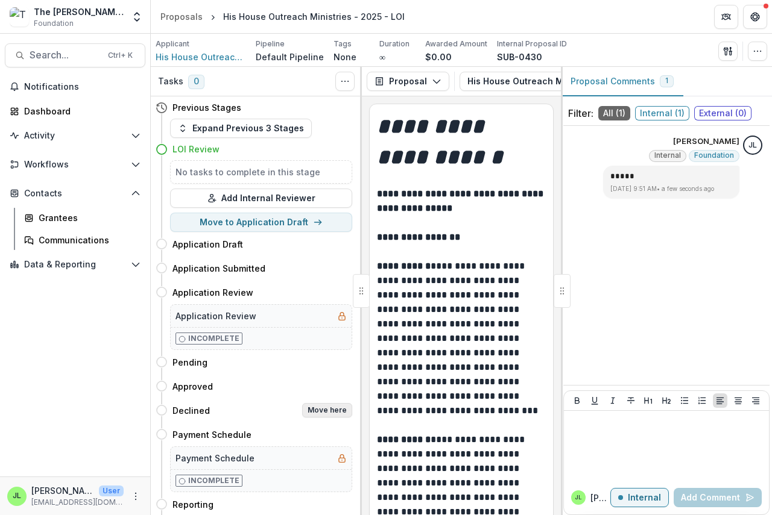
click at [322, 410] on button "Move here" at bounding box center [327, 410] width 50 height 14
select select "********"
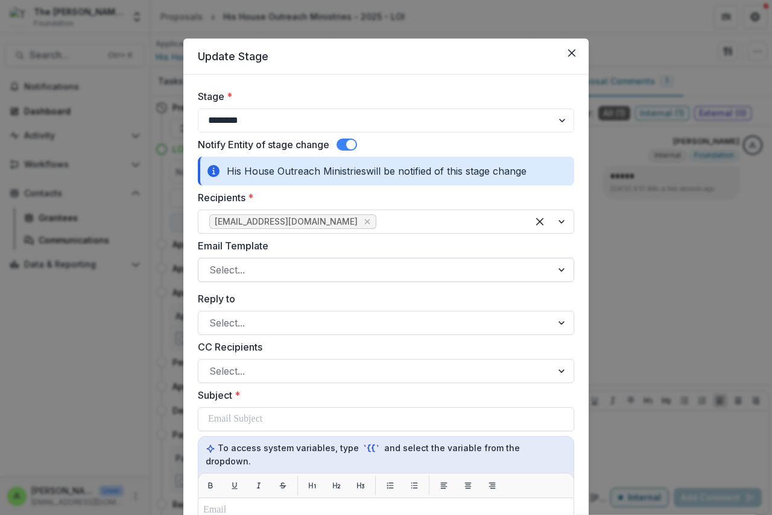
click at [250, 272] on div at bounding box center [375, 270] width 332 height 17
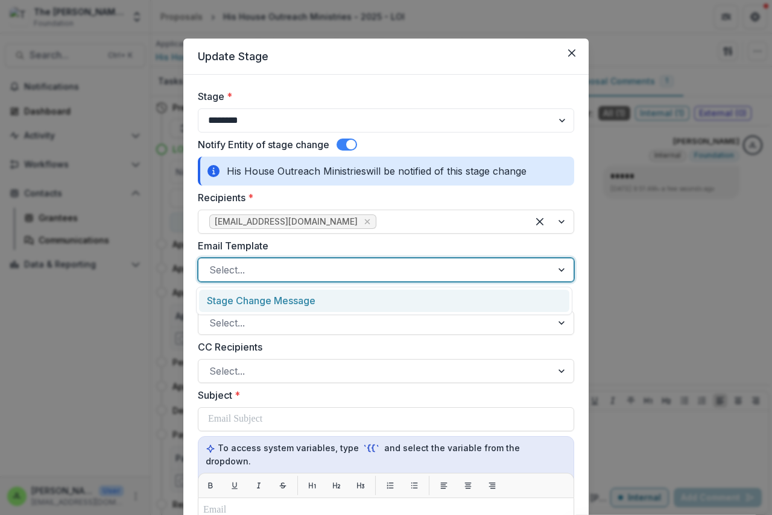
click at [251, 298] on div "Stage Change Message" at bounding box center [384, 301] width 370 height 22
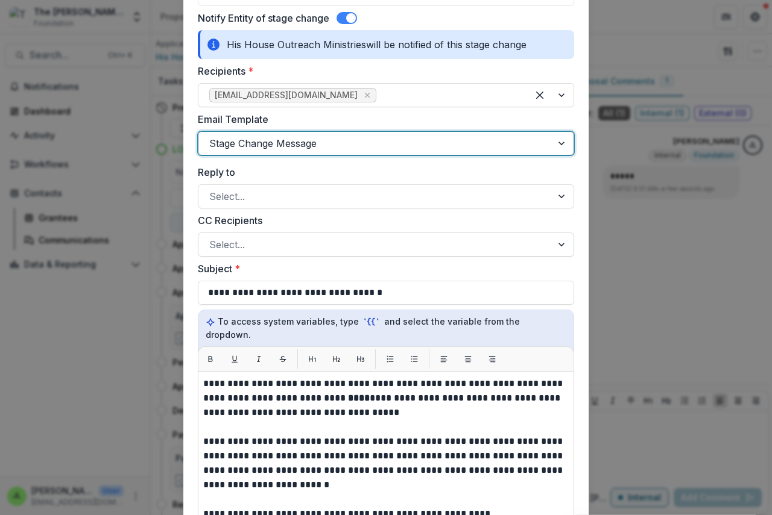
scroll to position [301, 0]
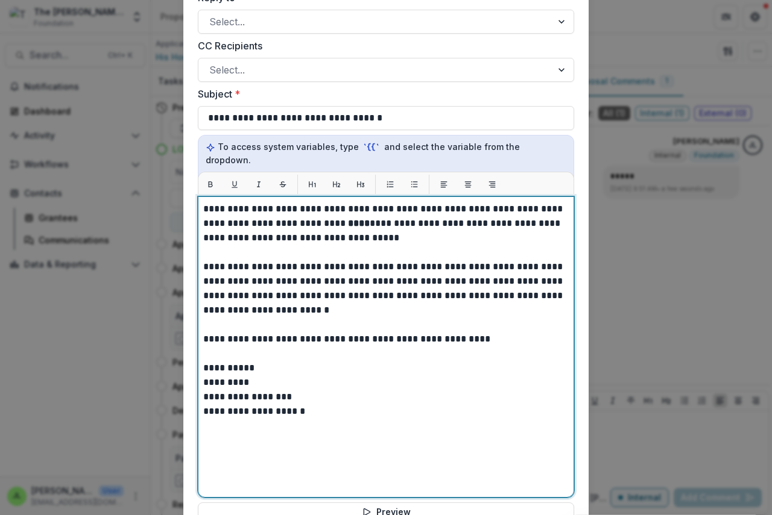
click at [348, 219] on strong "****" at bounding box center [359, 223] width 22 height 9
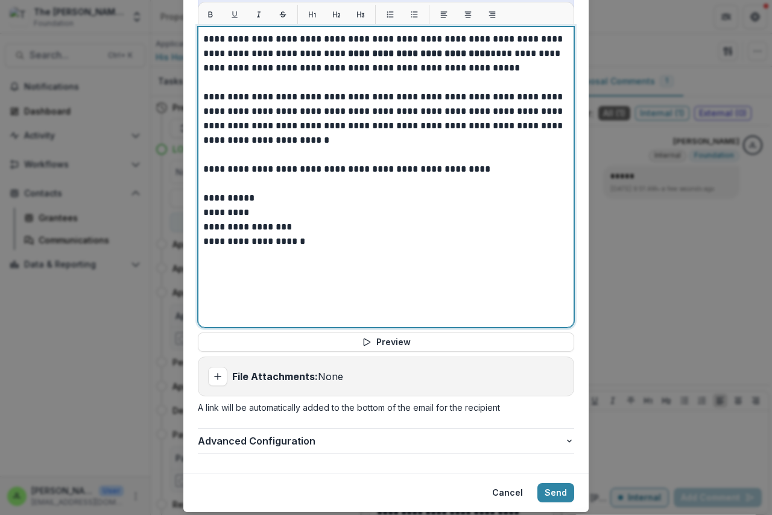
scroll to position [494, 0]
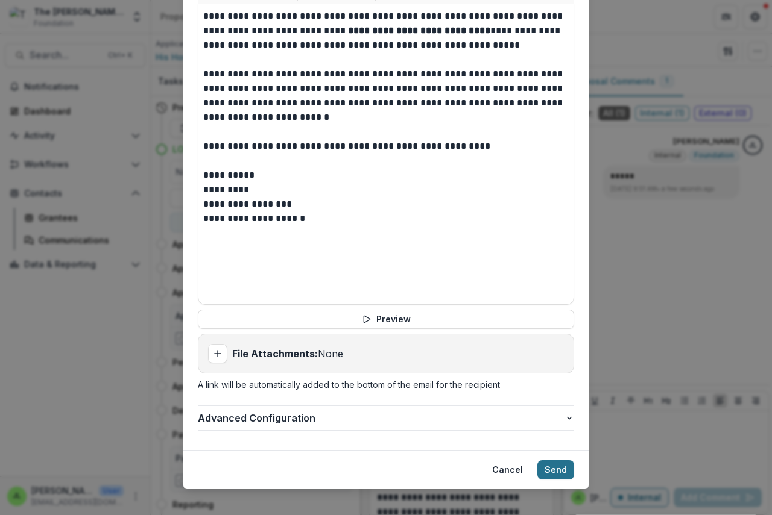
click at [543, 461] on button "Send" at bounding box center [555, 470] width 37 height 19
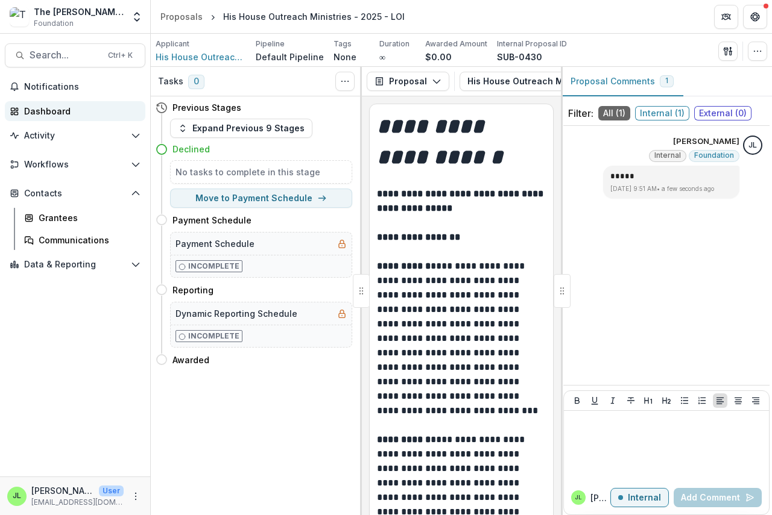
click at [49, 111] on div "Dashboard" at bounding box center [80, 111] width 112 height 13
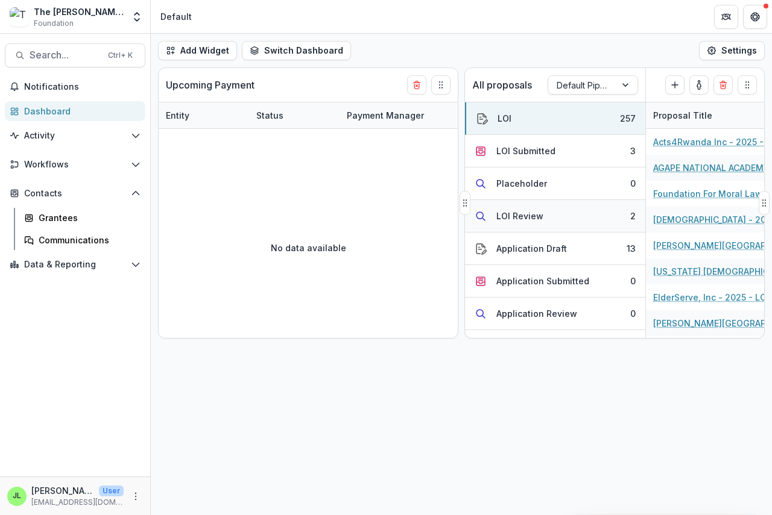
click at [502, 215] on div "LOI Review" at bounding box center [519, 216] width 47 height 13
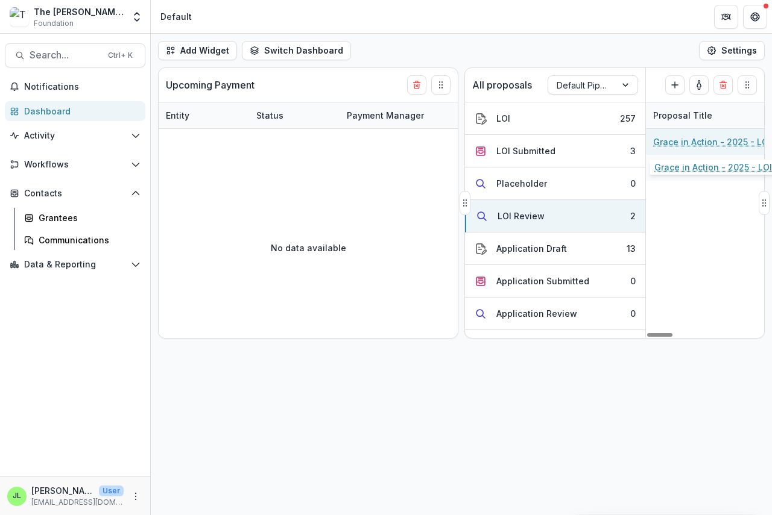
click at [674, 139] on link "Grace in Action - 2025 - LOI" at bounding box center [712, 142] width 118 height 13
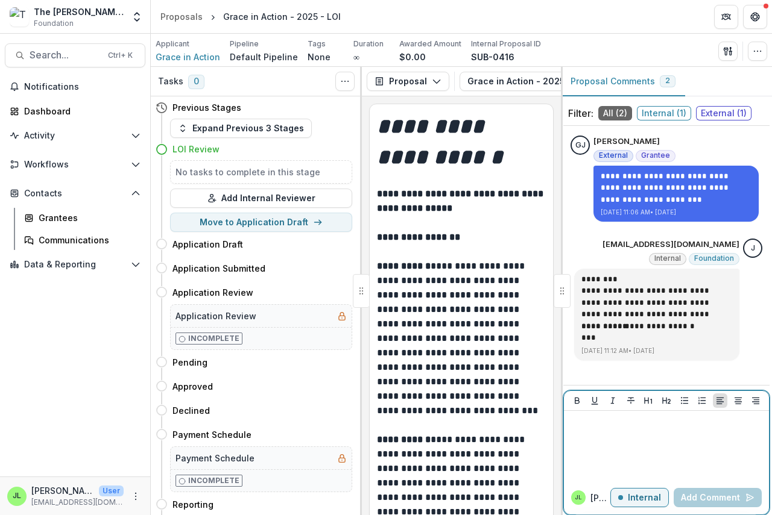
click at [579, 432] on div at bounding box center [665, 446] width 195 height 60
click at [704, 498] on button "Add Comment" at bounding box center [717, 497] width 88 height 19
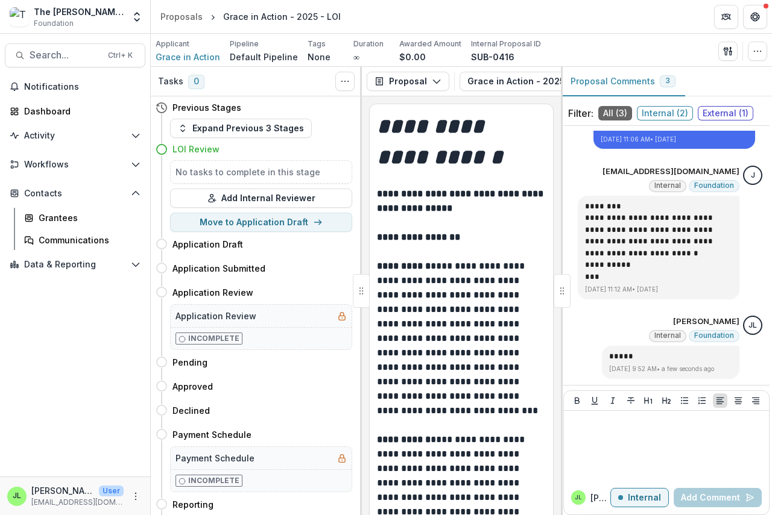
scroll to position [34, 0]
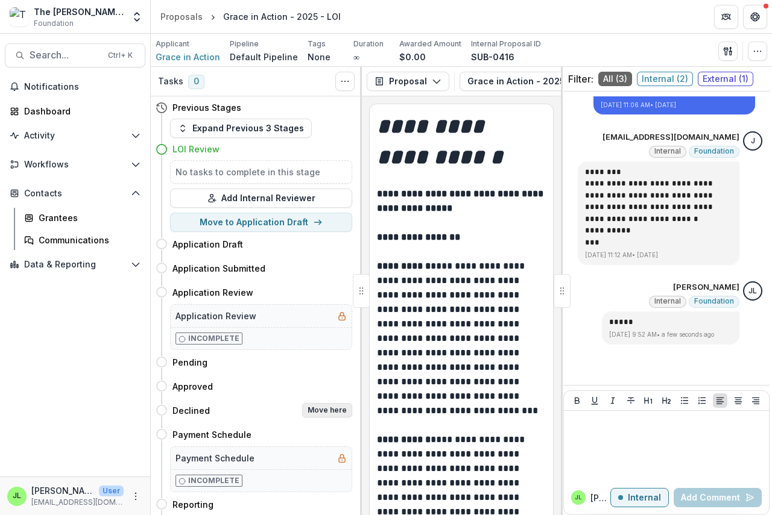
click at [310, 409] on button "Move here" at bounding box center [327, 410] width 50 height 14
select select "********"
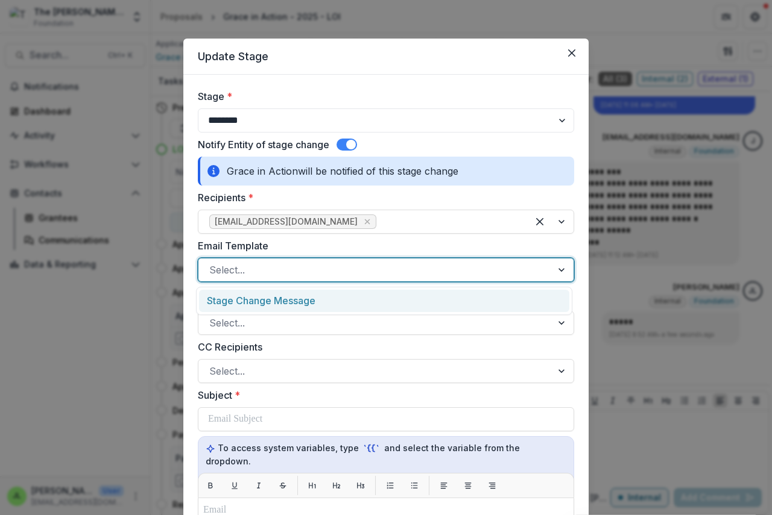
click at [259, 271] on div at bounding box center [375, 270] width 332 height 17
click at [270, 307] on div "Stage Change Message" at bounding box center [384, 301] width 370 height 22
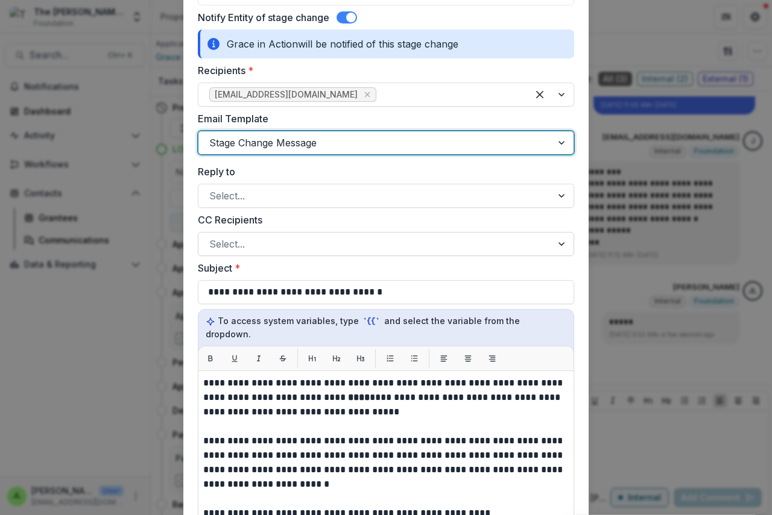
scroll to position [362, 0]
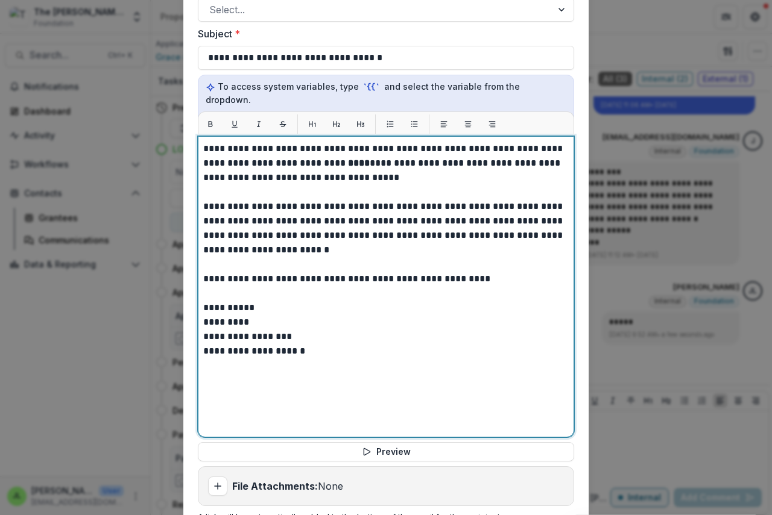
click at [348, 159] on strong "****" at bounding box center [359, 163] width 22 height 9
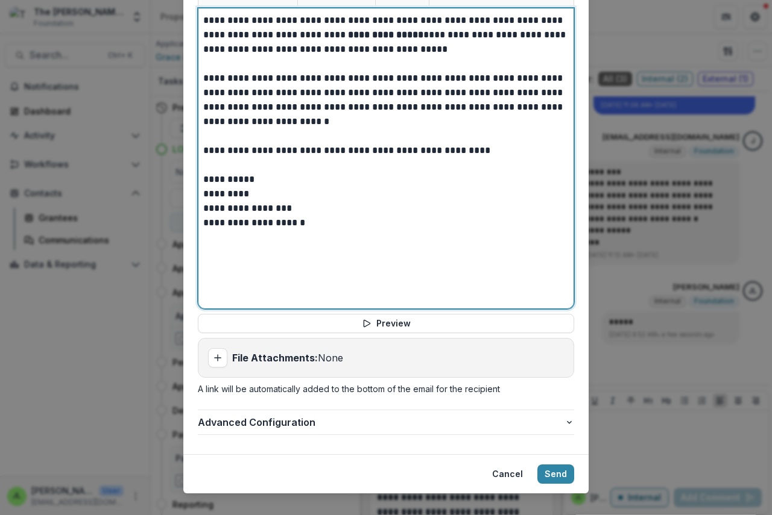
scroll to position [494, 0]
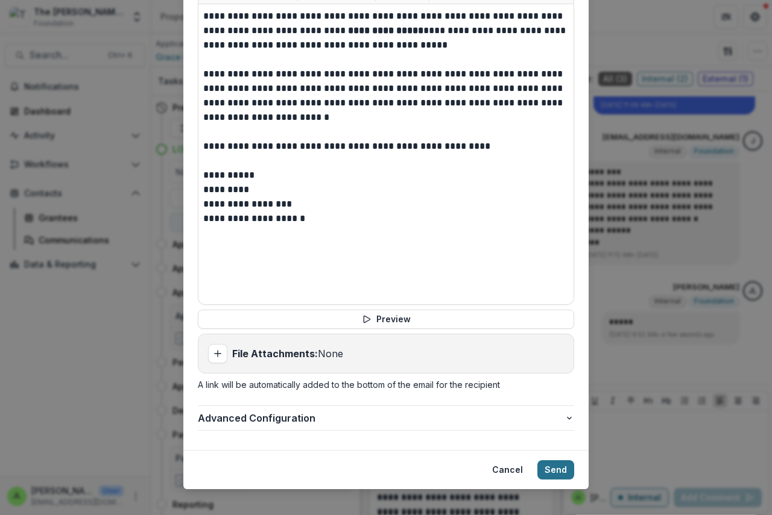
click at [546, 461] on button "Send" at bounding box center [555, 470] width 37 height 19
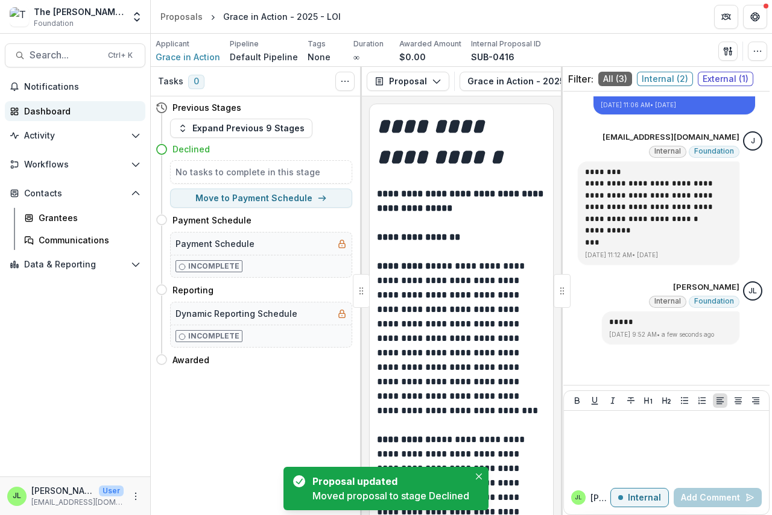
click at [40, 110] on div "Dashboard" at bounding box center [80, 111] width 112 height 13
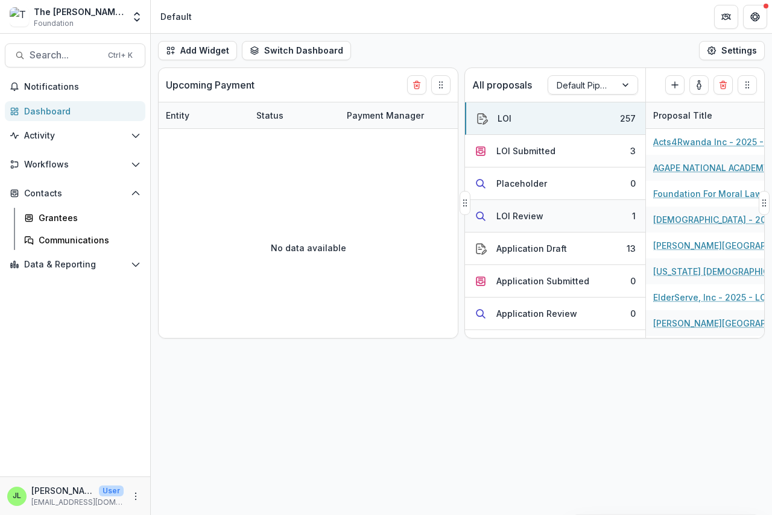
click at [513, 217] on div "LOI Review" at bounding box center [519, 216] width 47 height 13
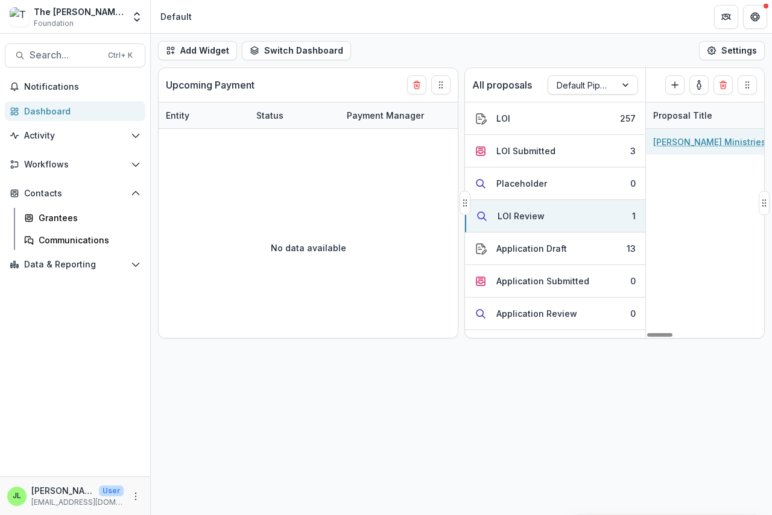
click at [685, 151] on div "[PERSON_NAME] Ministries - 2025 - LOI" at bounding box center [721, 142] width 136 height 26
click at [680, 145] on link "[PERSON_NAME] Ministries - 2025 - LOI" at bounding box center [721, 142] width 136 height 13
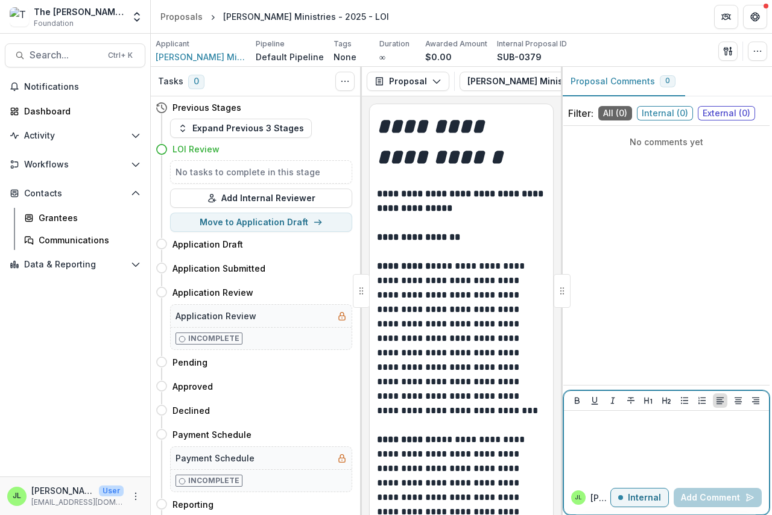
click at [583, 426] on p at bounding box center [665, 422] width 195 height 13
click at [697, 497] on button "Add Comment" at bounding box center [717, 497] width 88 height 19
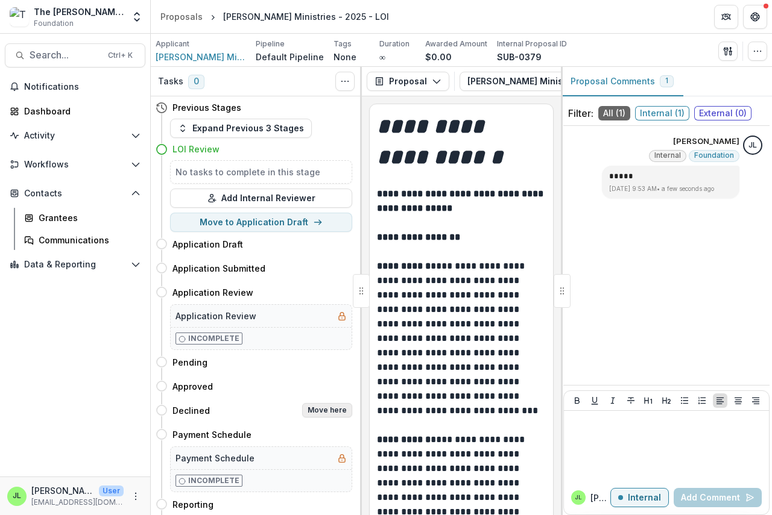
click at [316, 414] on button "Move here" at bounding box center [327, 410] width 50 height 14
select select "********"
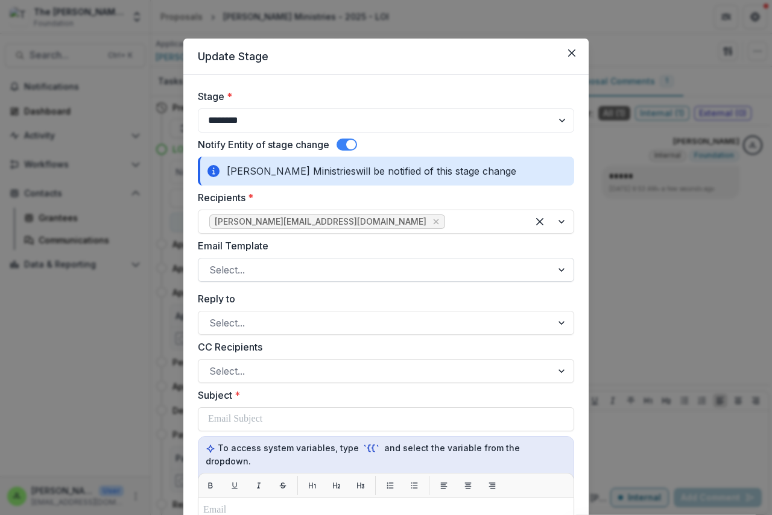
click at [224, 268] on div at bounding box center [375, 270] width 332 height 17
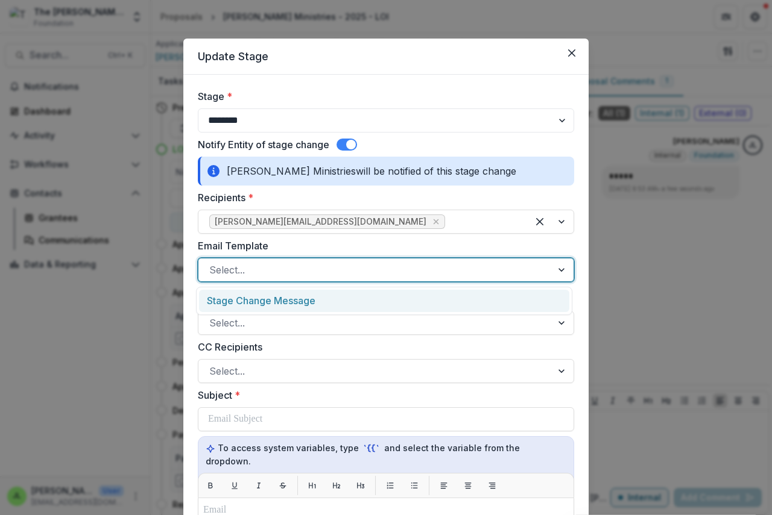
click at [244, 306] on div "Stage Change Message" at bounding box center [384, 301] width 370 height 22
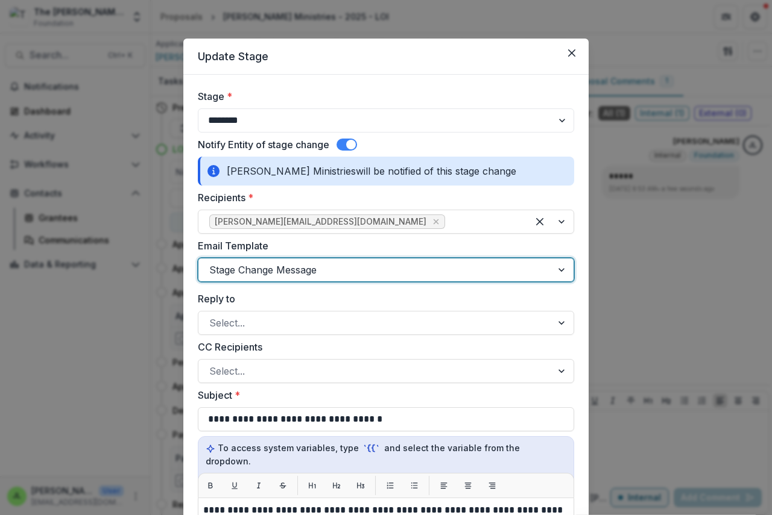
scroll to position [301, 0]
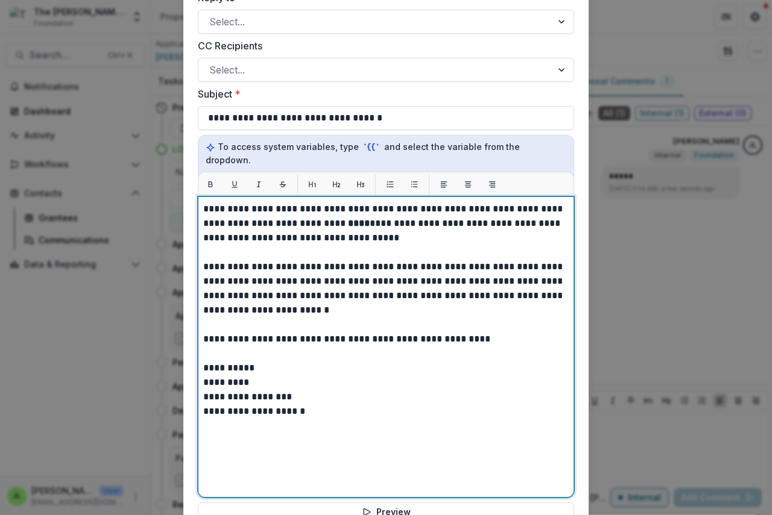
click at [348, 219] on strong "****" at bounding box center [359, 223] width 22 height 9
click at [398, 219] on strong "**********" at bounding box center [404, 223] width 113 height 9
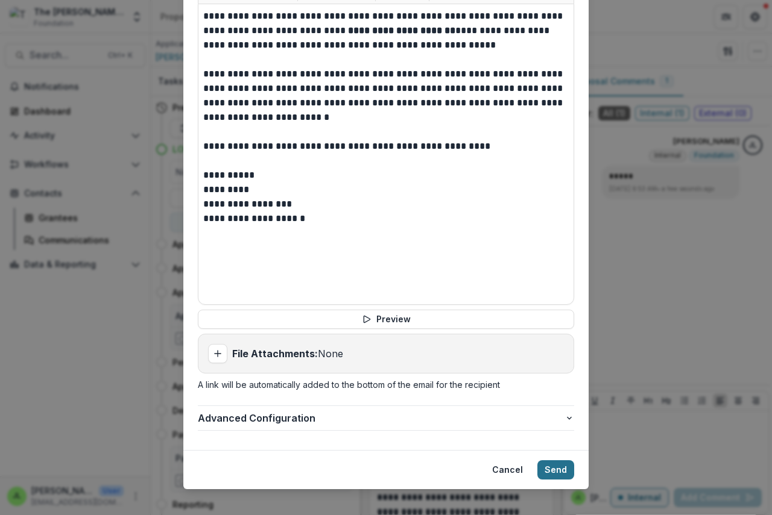
click at [547, 461] on button "Send" at bounding box center [555, 470] width 37 height 19
